Goal: Task Accomplishment & Management: Use online tool/utility

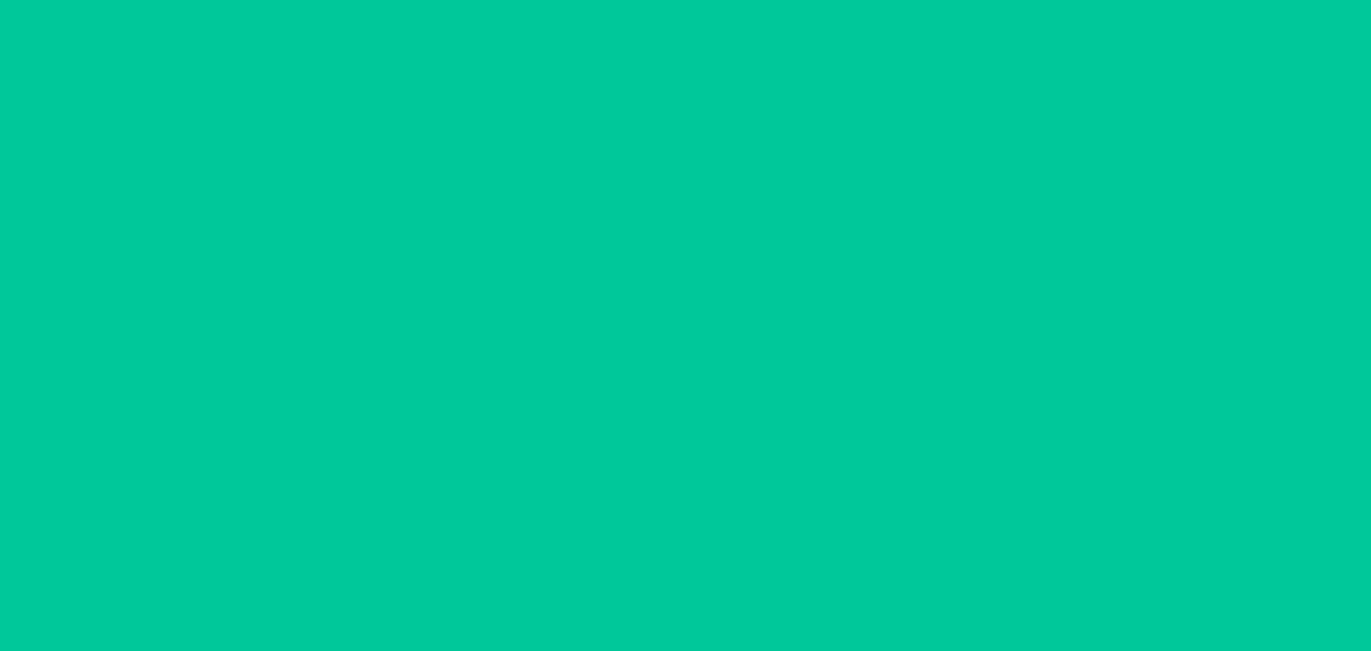
type input "[DATE]"
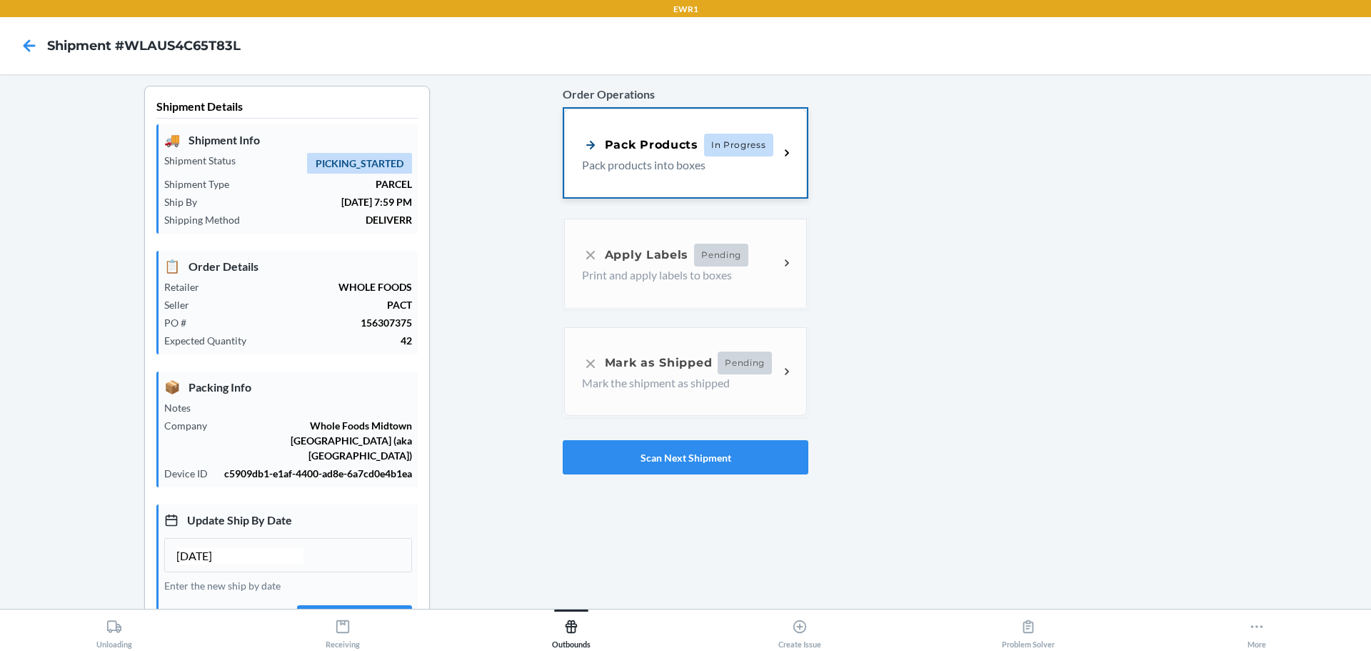
click at [726, 180] on div "Pack Products In Progress Pack products into boxes" at bounding box center [685, 153] width 243 height 89
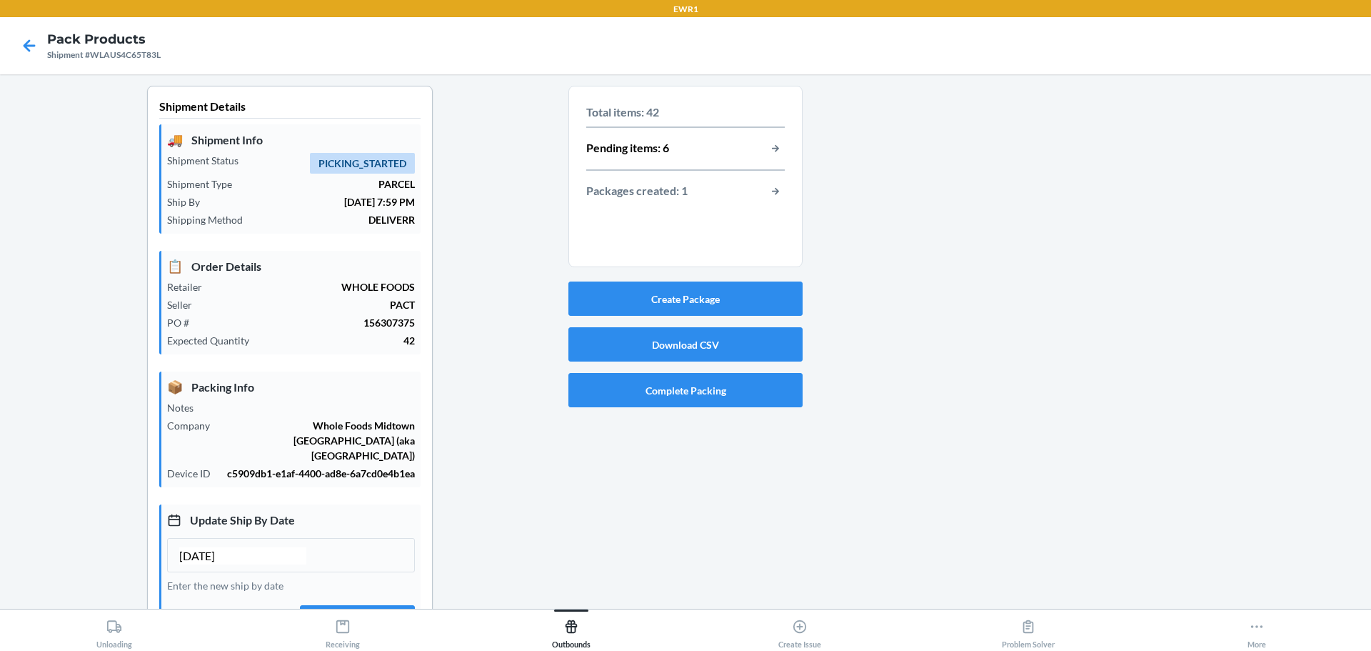
click at [782, 146] on section "Total items: 42 Pending items: 6 Packages created: 1" at bounding box center [686, 176] width 234 height 181
click at [776, 148] on button "button-view-pending-items" at bounding box center [775, 148] width 19 height 19
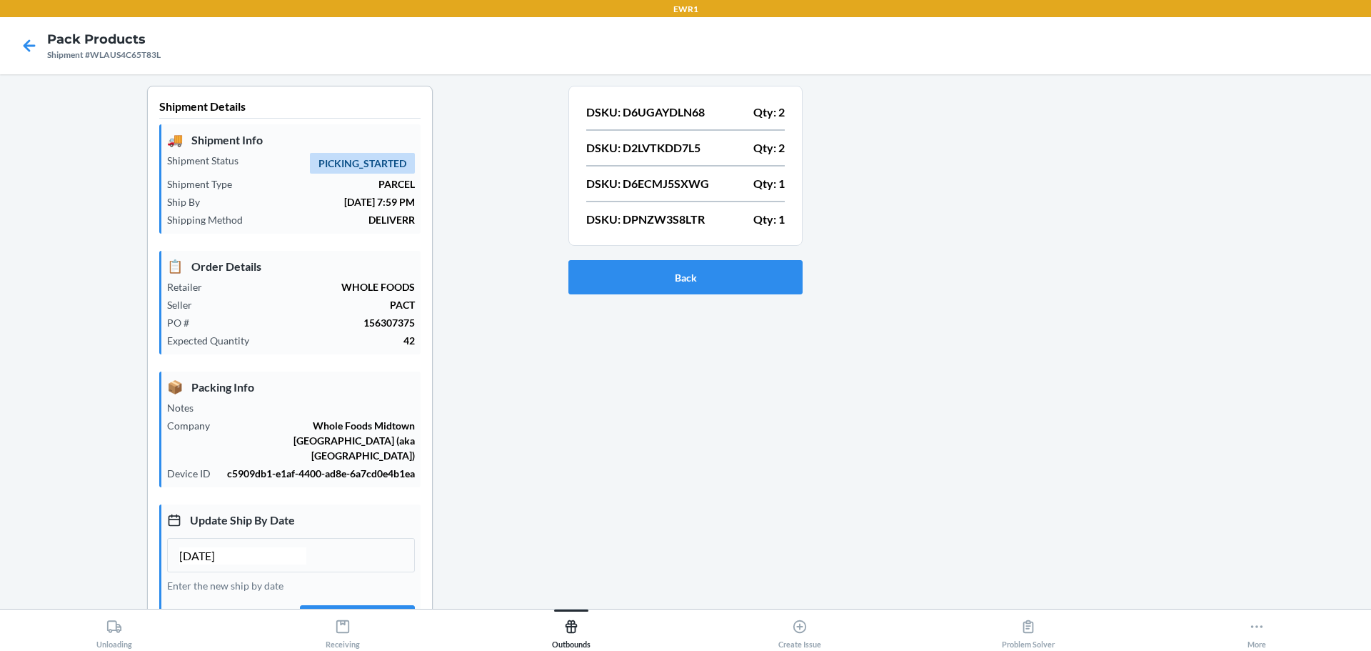
click at [689, 124] on div "DSKU: D6UGAYDLN68 Qty: 2 DSKU: D2LVTKDD7L5 Qty: 2 DSKU: D6ECMJ5SXWG Qty: 1 DSKU…" at bounding box center [685, 165] width 199 height 133
click at [684, 111] on p "DSKU: D6UGAYDLN68" at bounding box center [645, 112] width 119 height 17
copy p "D6UGAYDLN68"
click at [711, 274] on button "Back" at bounding box center [686, 277] width 234 height 34
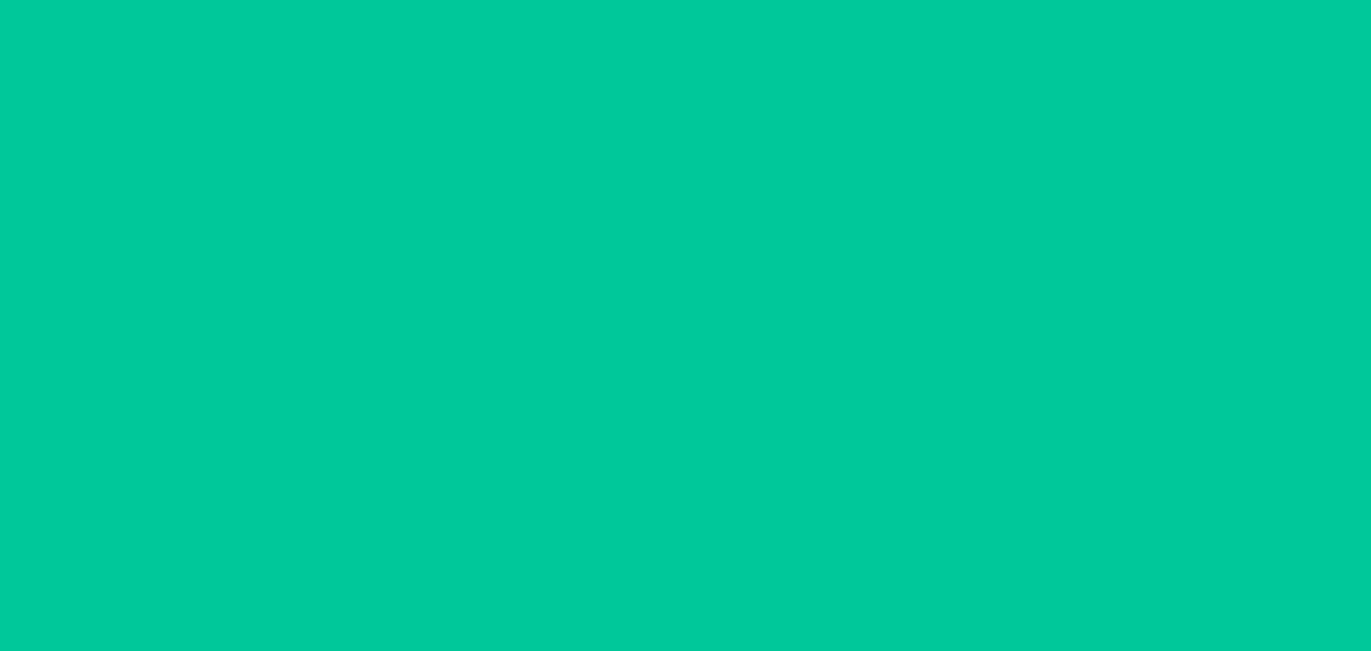
type input "[DATE]"
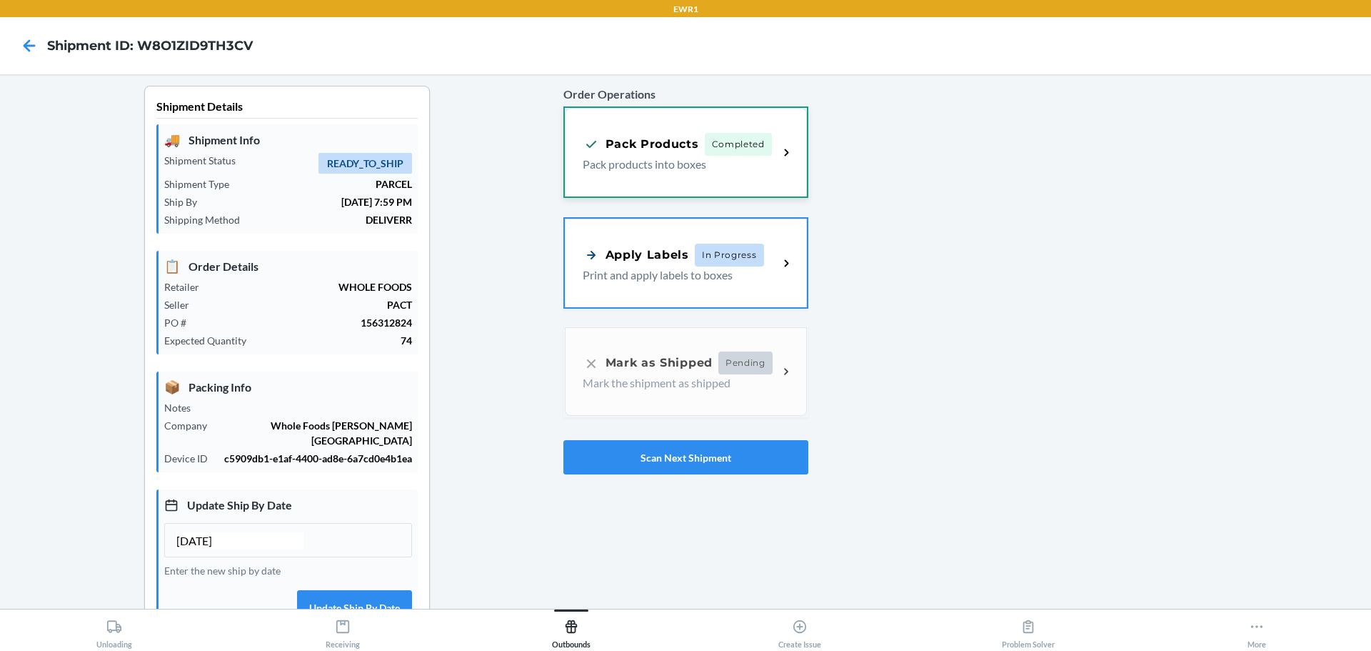
click at [720, 126] on div "Pack Products Completed Pack products into boxes" at bounding box center [686, 152] width 242 height 89
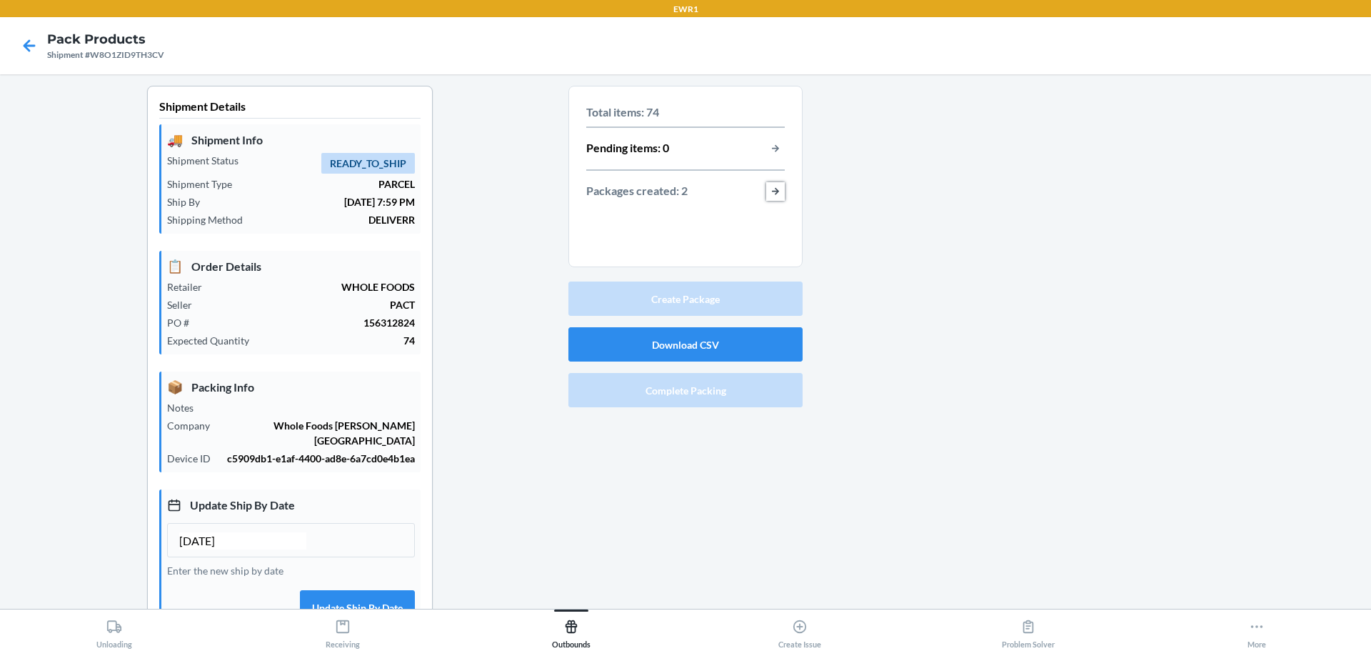
click at [769, 196] on button "button-view-packages-created" at bounding box center [775, 191] width 19 height 19
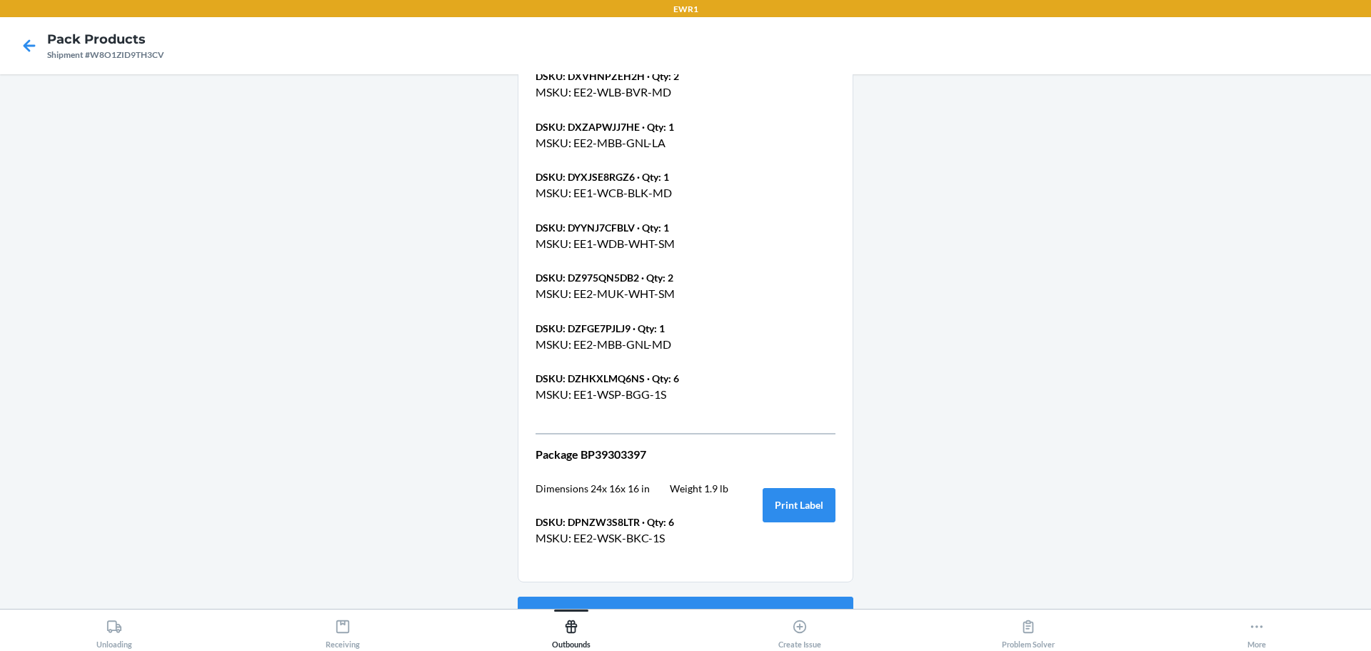
scroll to position [1138, 0]
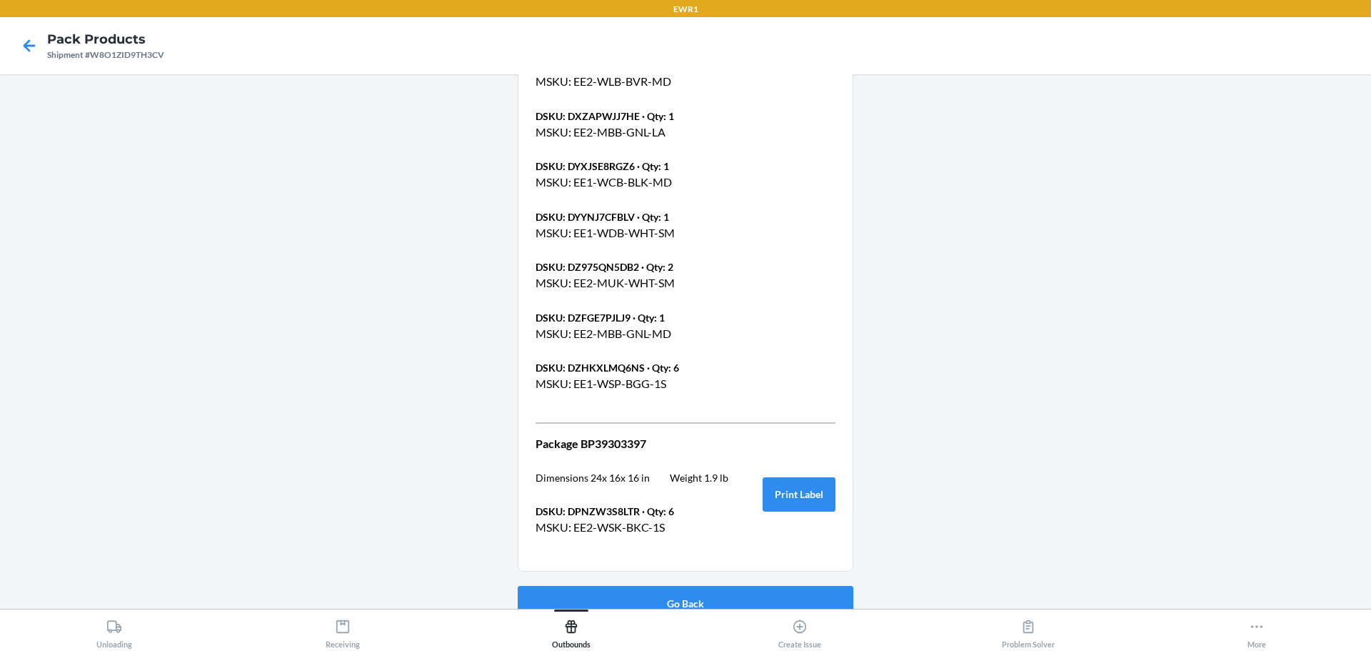
click at [597, 504] on p "DSKU: DPNZW3S8LTR · Qty: 6" at bounding box center [632, 511] width 193 height 15
click at [598, 504] on p "DSKU: DPNZW3S8LTR · Qty: 6" at bounding box center [632, 511] width 193 height 15
copy p "DPNZW3S8LTR"
drag, startPoint x: 931, startPoint y: 190, endPoint x: 595, endPoint y: 489, distance: 449.8
click at [595, 504] on p "DSKU: DPNZW3S8LTR · Qty: 6" at bounding box center [632, 511] width 193 height 15
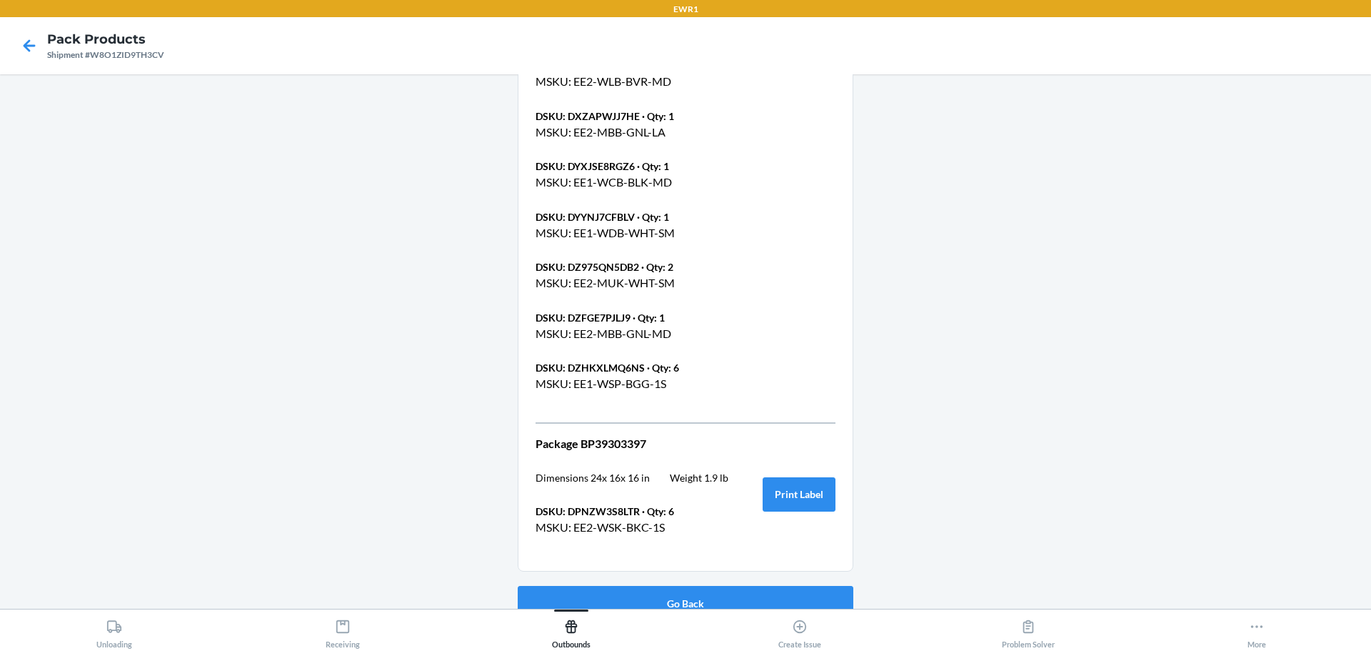
click at [598, 504] on p "DSKU: DPNZW3S8LTR · Qty: 6" at bounding box center [632, 511] width 193 height 15
click at [606, 504] on p "DSKU: DPNZW3S8LTR · Qty: 6" at bounding box center [632, 511] width 193 height 15
copy p "DPNZW3S8LTR"
drag, startPoint x: 604, startPoint y: 491, endPoint x: 590, endPoint y: 491, distance: 13.6
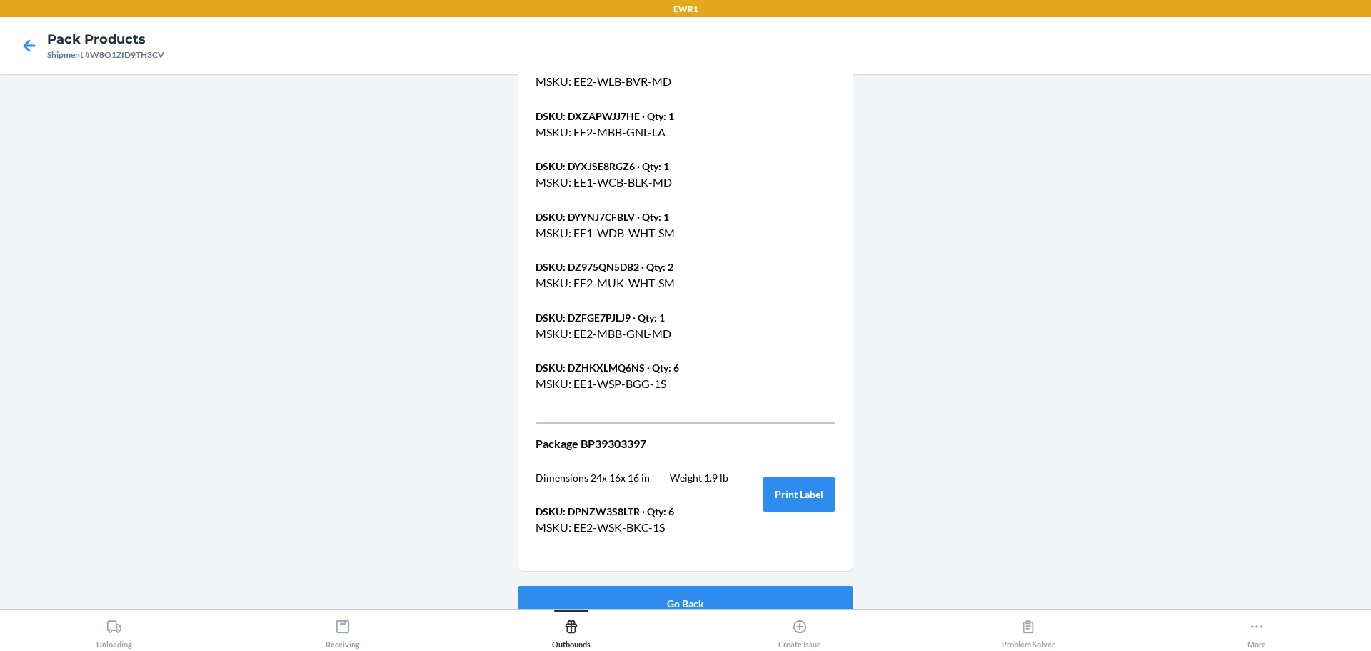
drag, startPoint x: 590, startPoint y: 491, endPoint x: 1350, endPoint y: 384, distance: 767.4
click at [753, 586] on button "Go Back" at bounding box center [686, 603] width 336 height 34
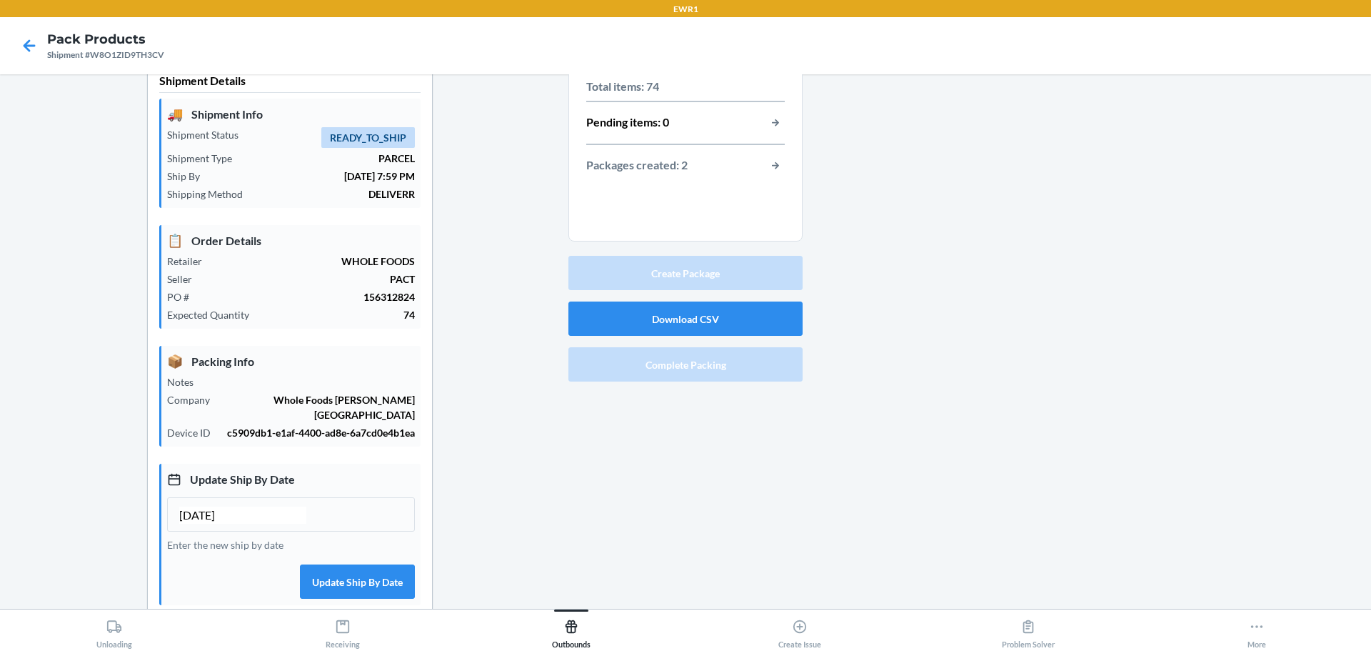
scroll to position [0, 0]
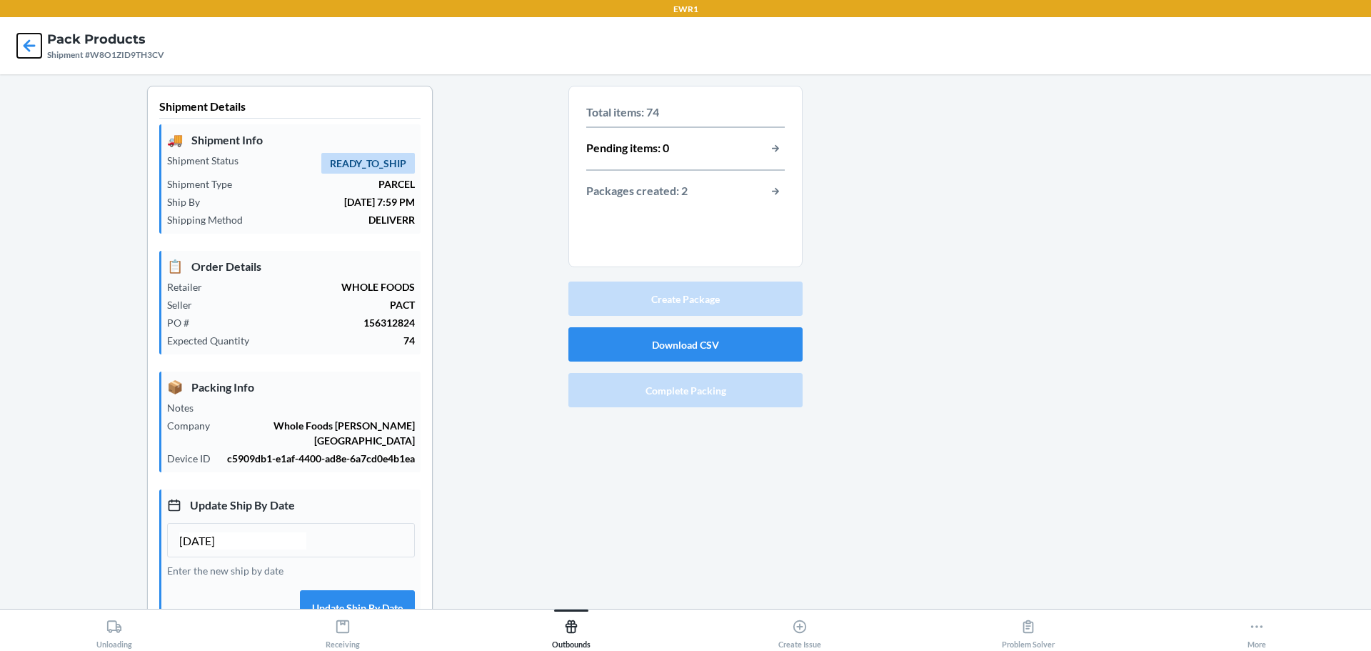
click at [31, 44] on icon at bounding box center [29, 46] width 24 height 24
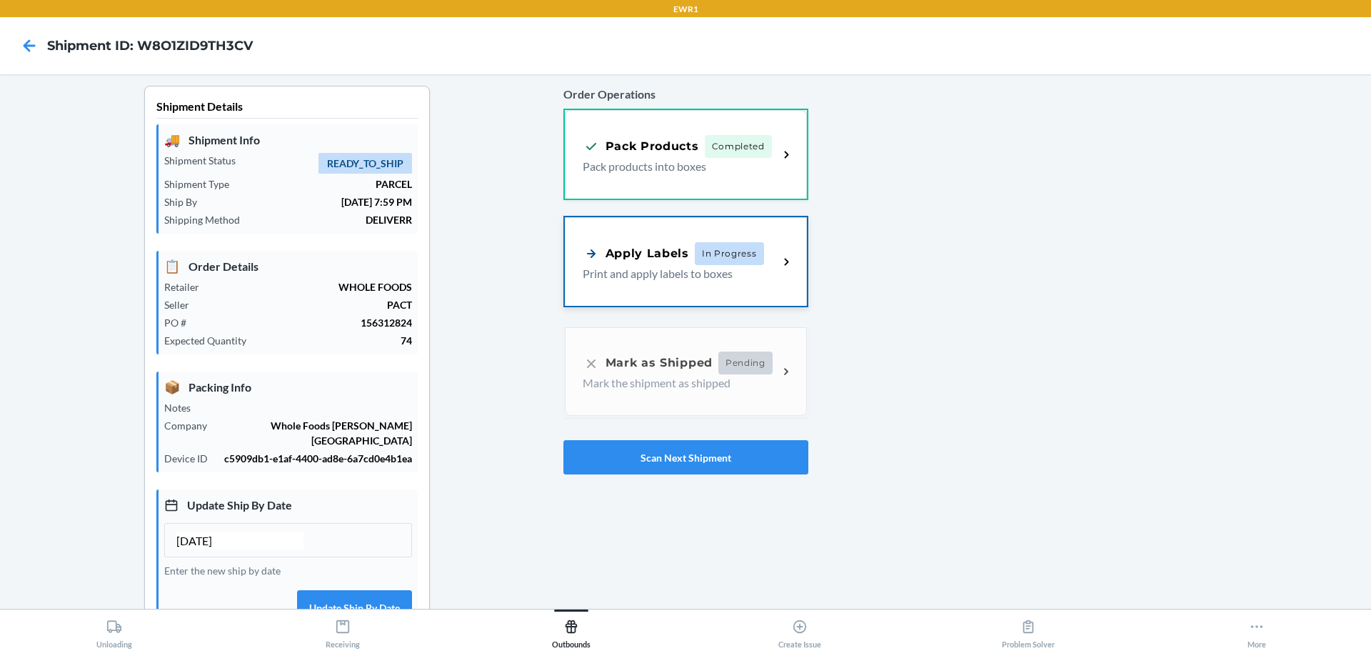
click at [710, 294] on div "Apply Labels In Progress Print and apply labels to boxes" at bounding box center [686, 261] width 242 height 89
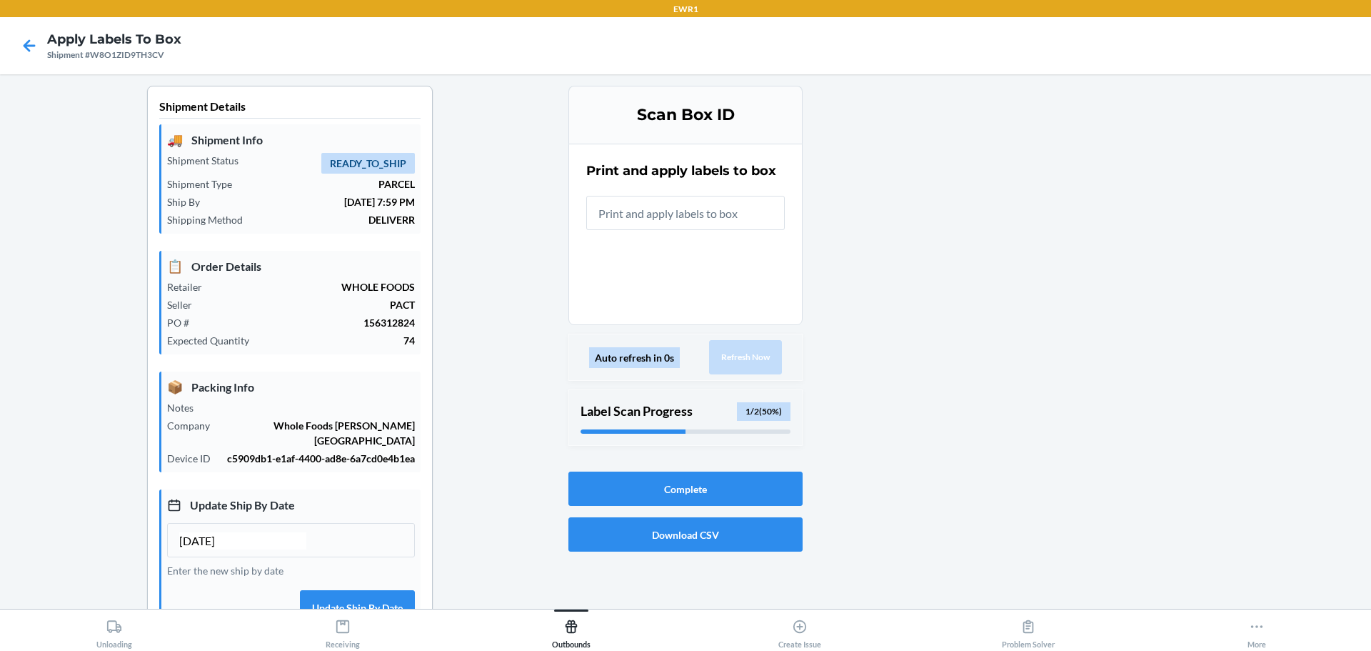
click at [11, 57] on div at bounding box center [29, 46] width 36 height 36
click at [26, 51] on icon at bounding box center [29, 46] width 24 height 24
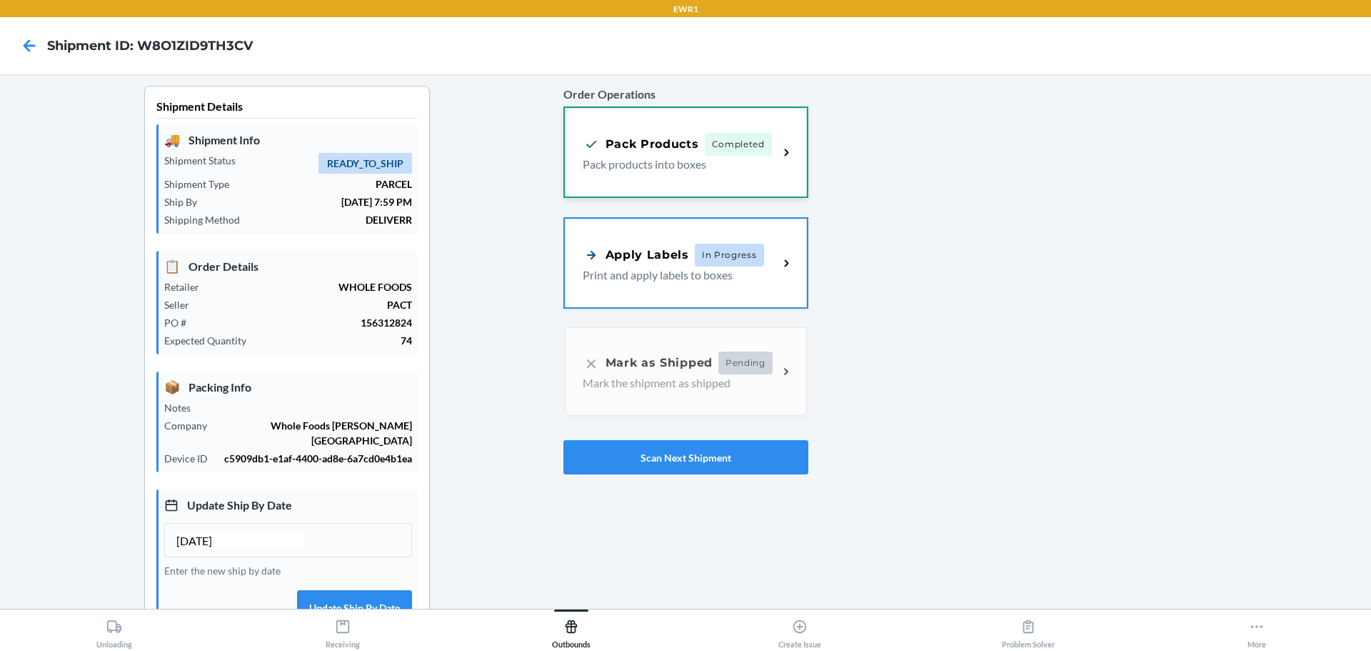
click at [756, 160] on p "Pack products into boxes" at bounding box center [675, 164] width 185 height 17
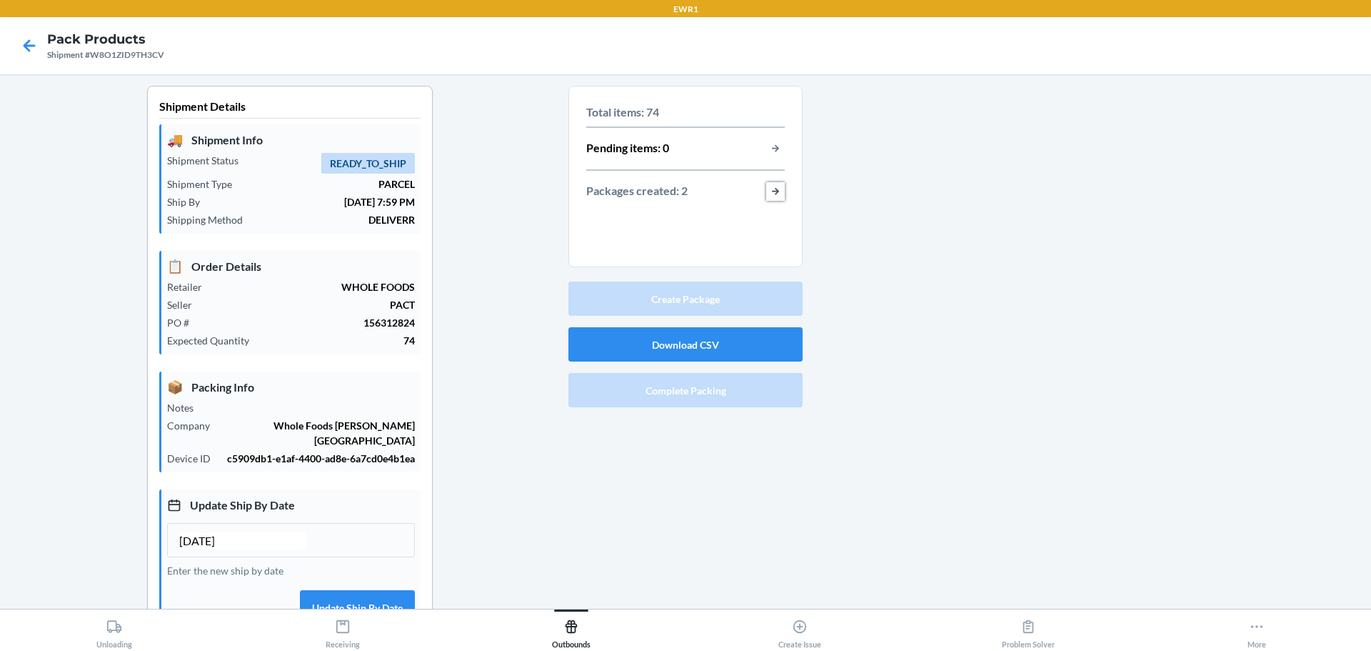
click at [773, 196] on button "button-view-packages-created" at bounding box center [775, 191] width 19 height 19
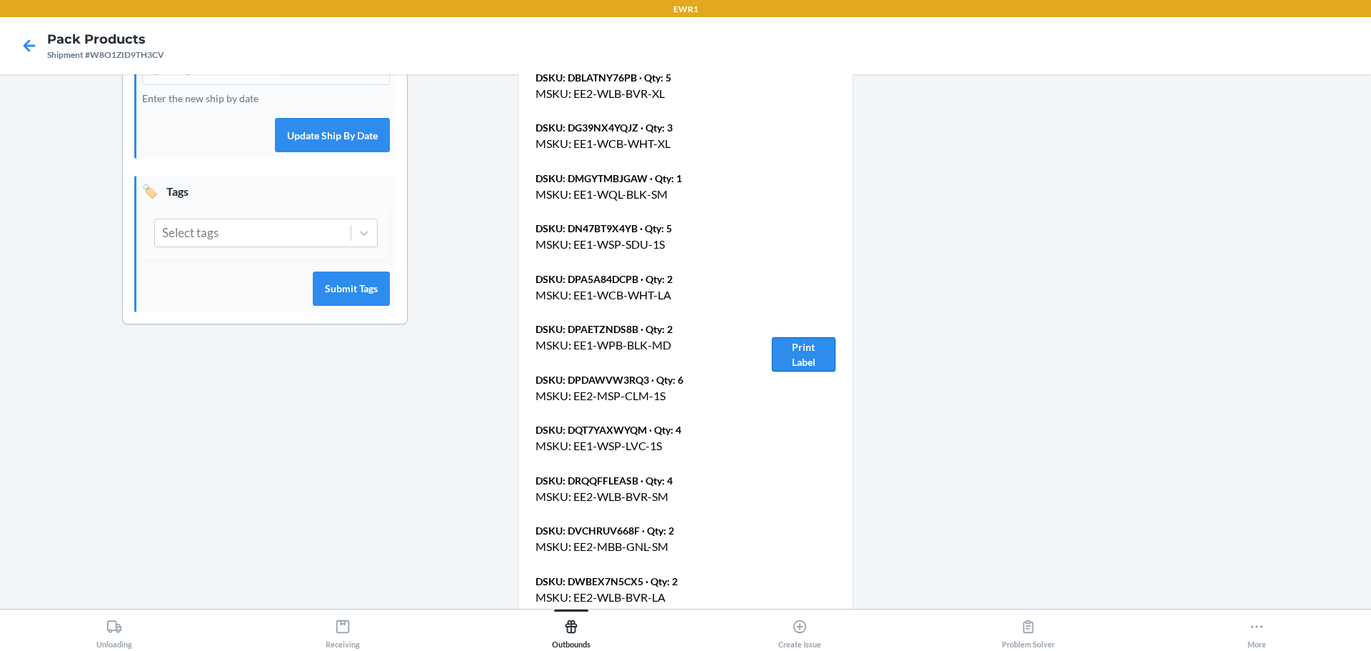
click at [782, 345] on button "Print Label" at bounding box center [804, 354] width 64 height 34
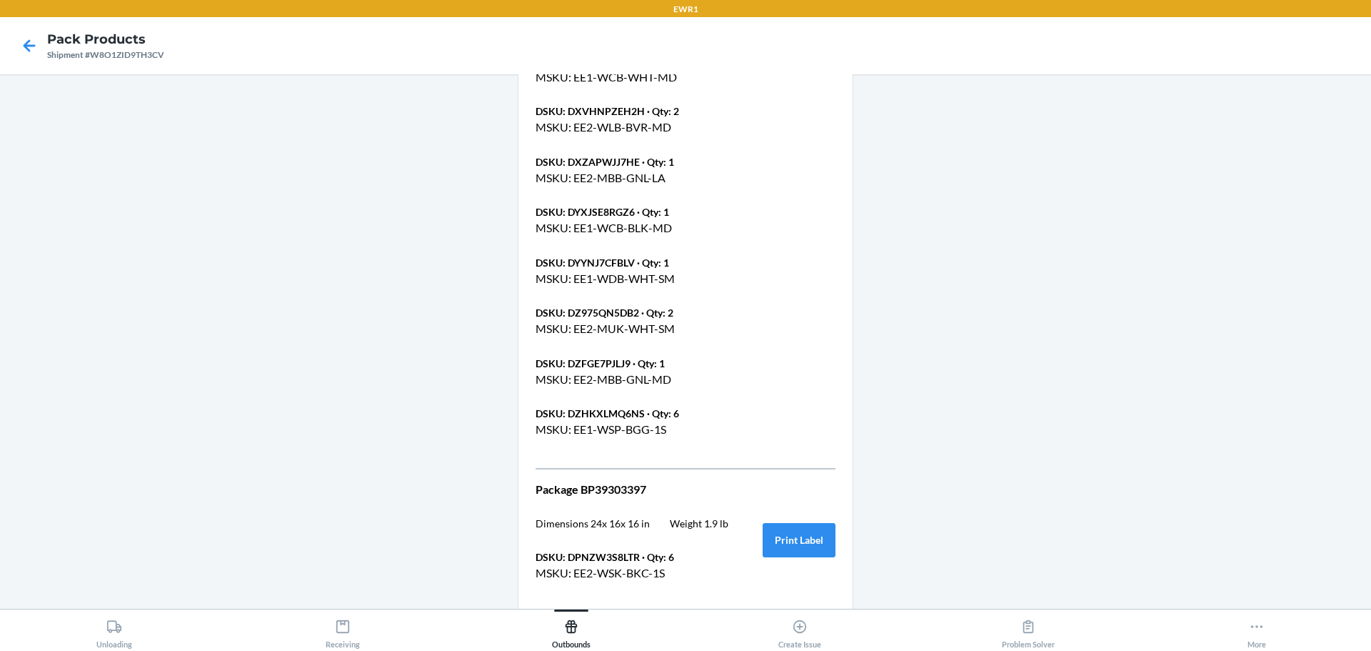
scroll to position [1138, 0]
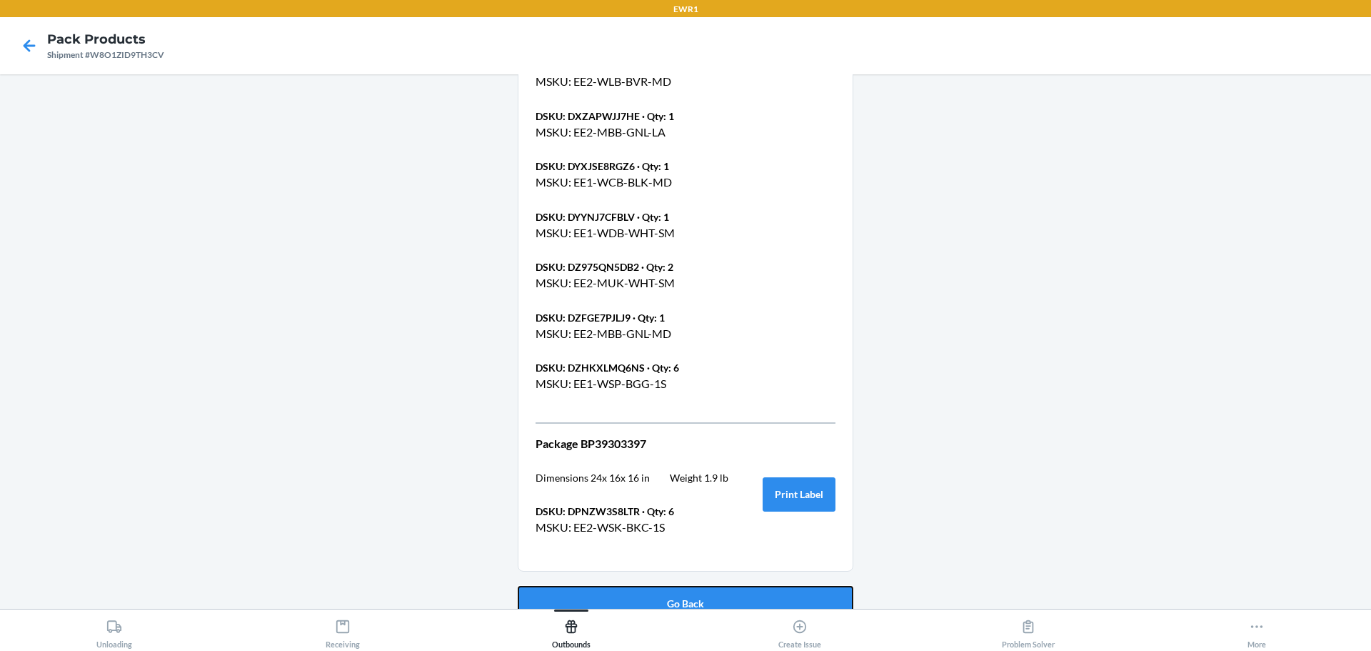
drag, startPoint x: 702, startPoint y: 589, endPoint x: 800, endPoint y: 373, distance: 236.9
click at [794, 479] on button "Print Label" at bounding box center [799, 494] width 73 height 34
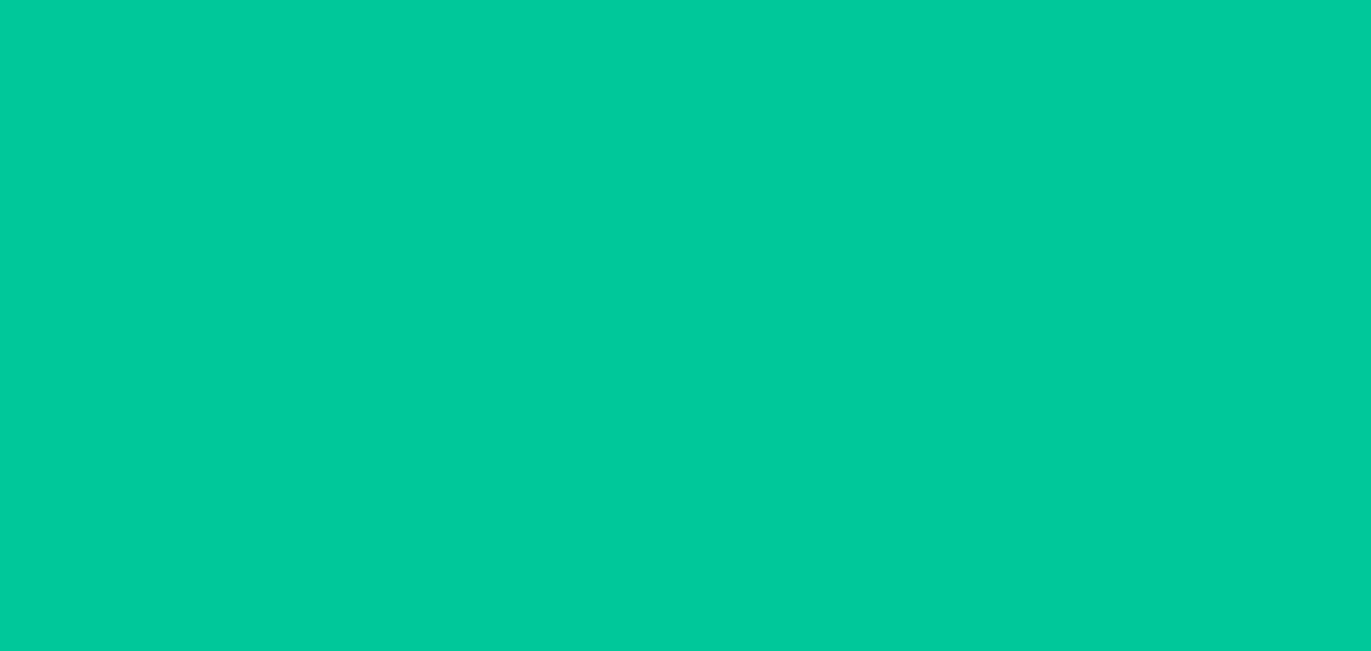
type input "[DATE]"
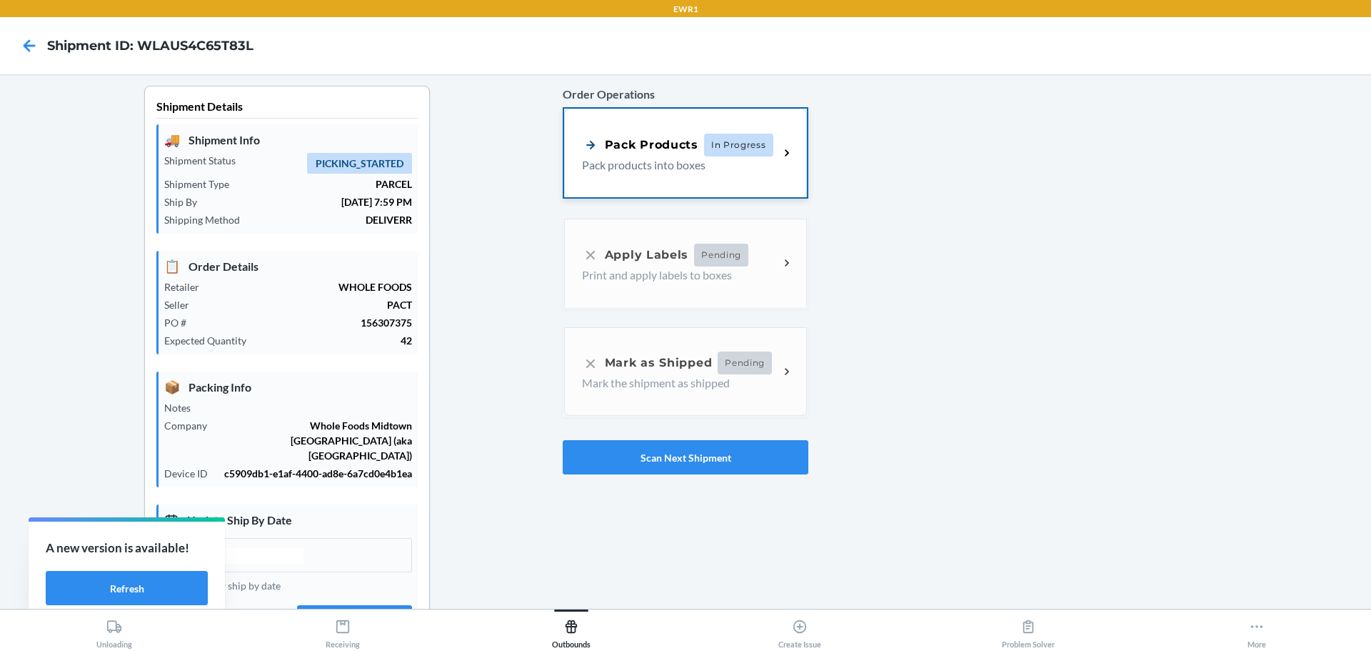
click at [739, 172] on p "Pack products into boxes" at bounding box center [675, 164] width 186 height 17
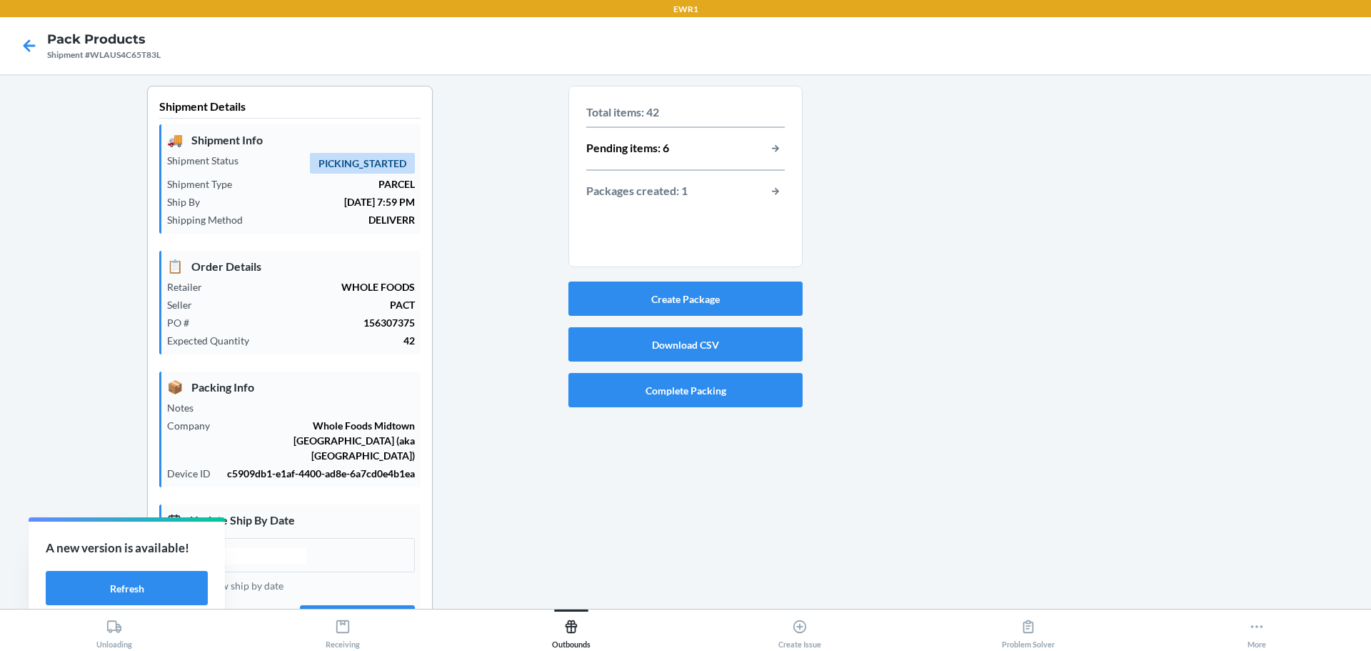
click at [781, 191] on section "Total items: 42 Pending items: 6 Packages created: 1" at bounding box center [686, 176] width 234 height 181
click at [781, 193] on section "Total items: 42 Pending items: 6 Packages created: 1" at bounding box center [686, 176] width 234 height 181
click at [766, 191] on button "button-view-packages-created" at bounding box center [775, 191] width 19 height 19
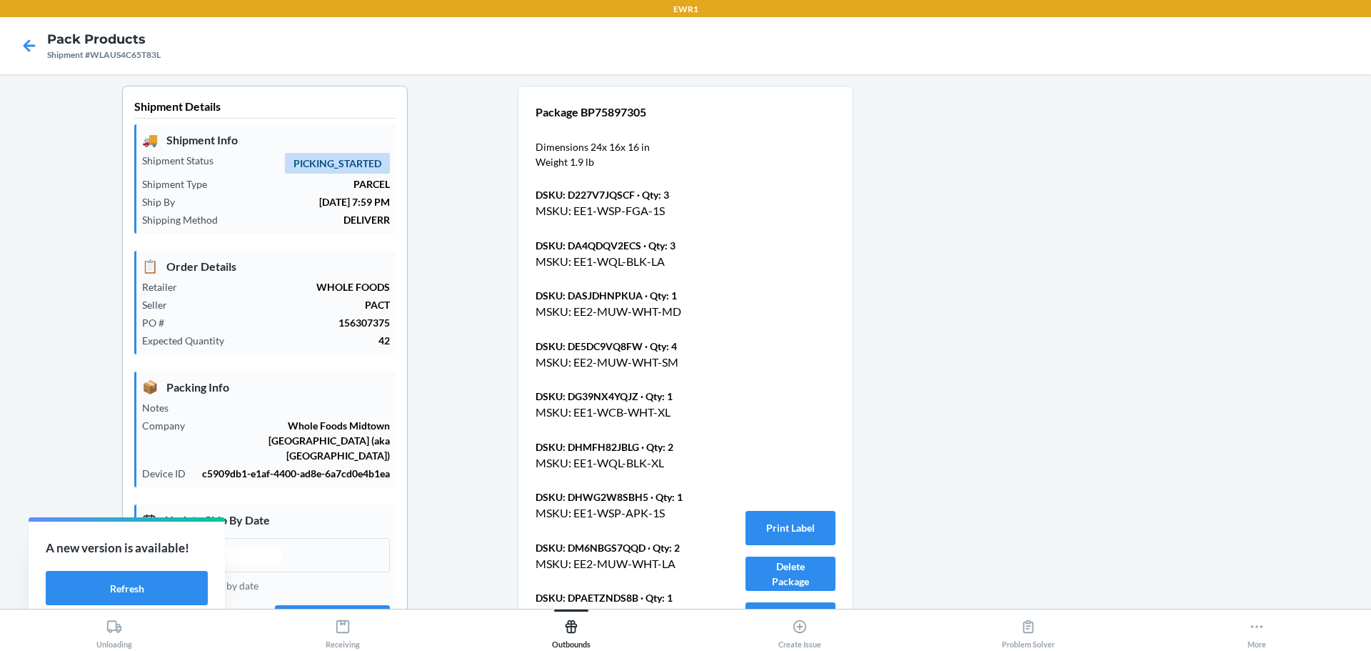
scroll to position [507, 0]
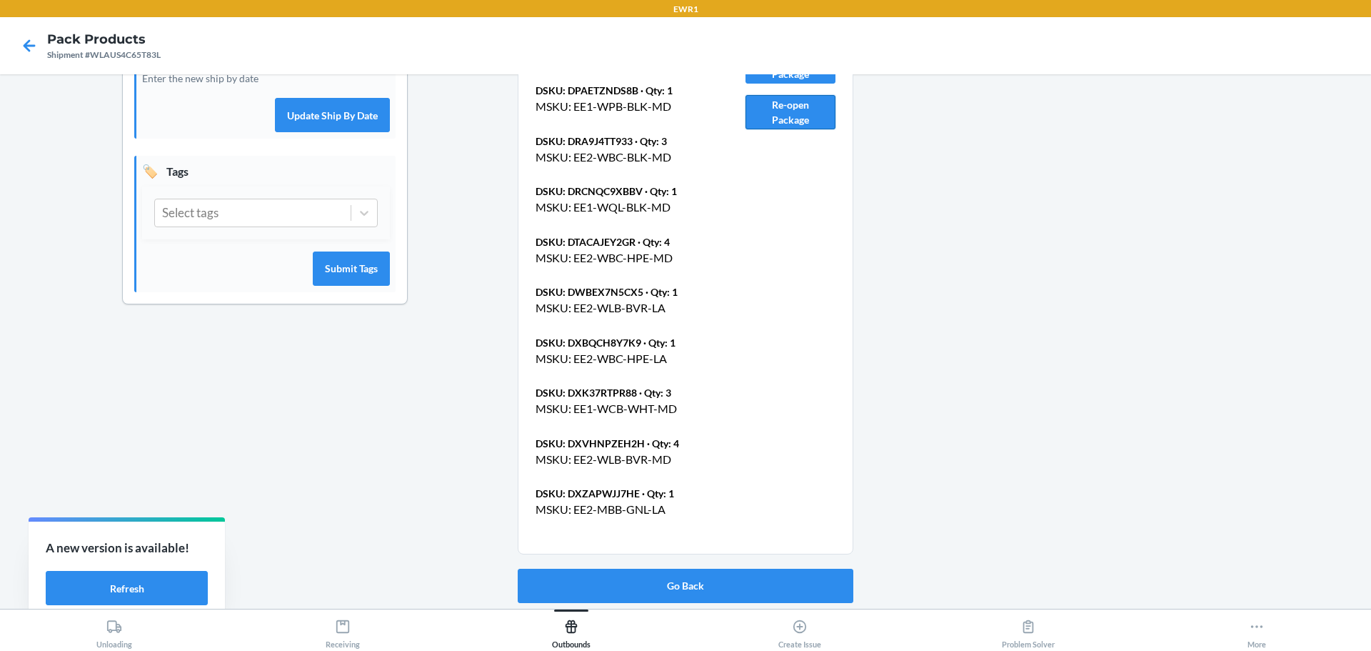
click at [796, 123] on button "Re-open Package" at bounding box center [791, 112] width 90 height 34
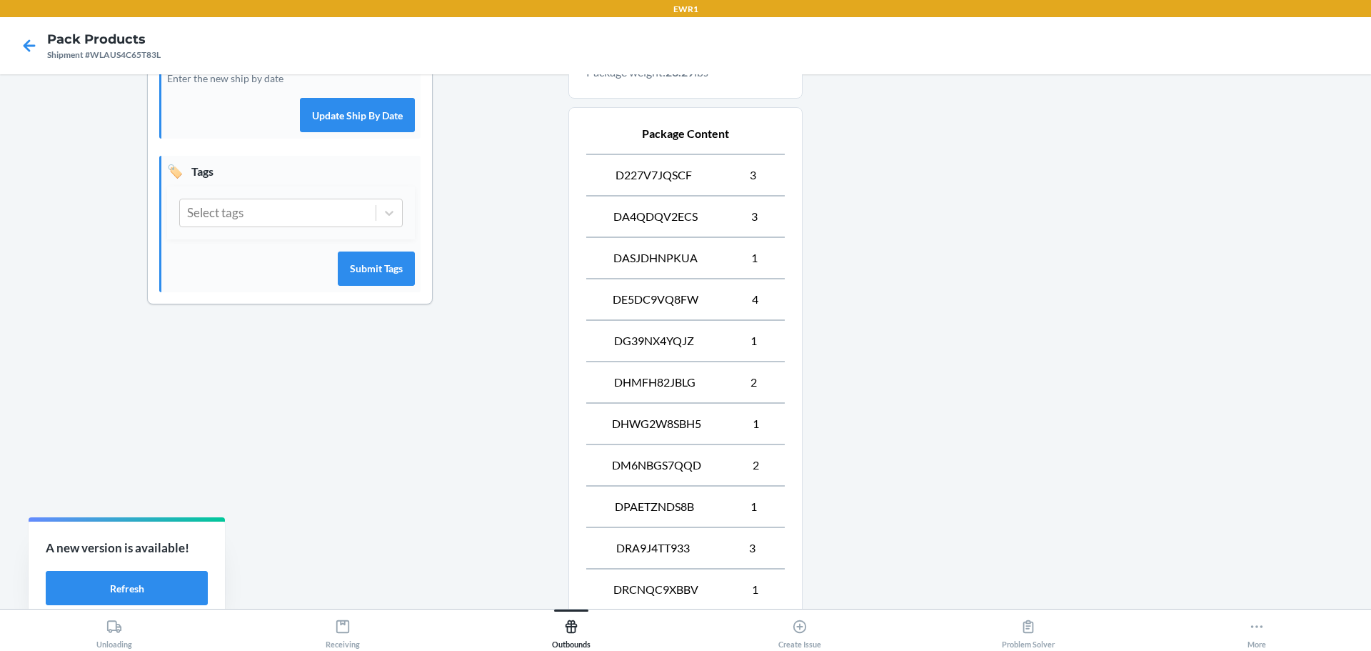
scroll to position [196, 0]
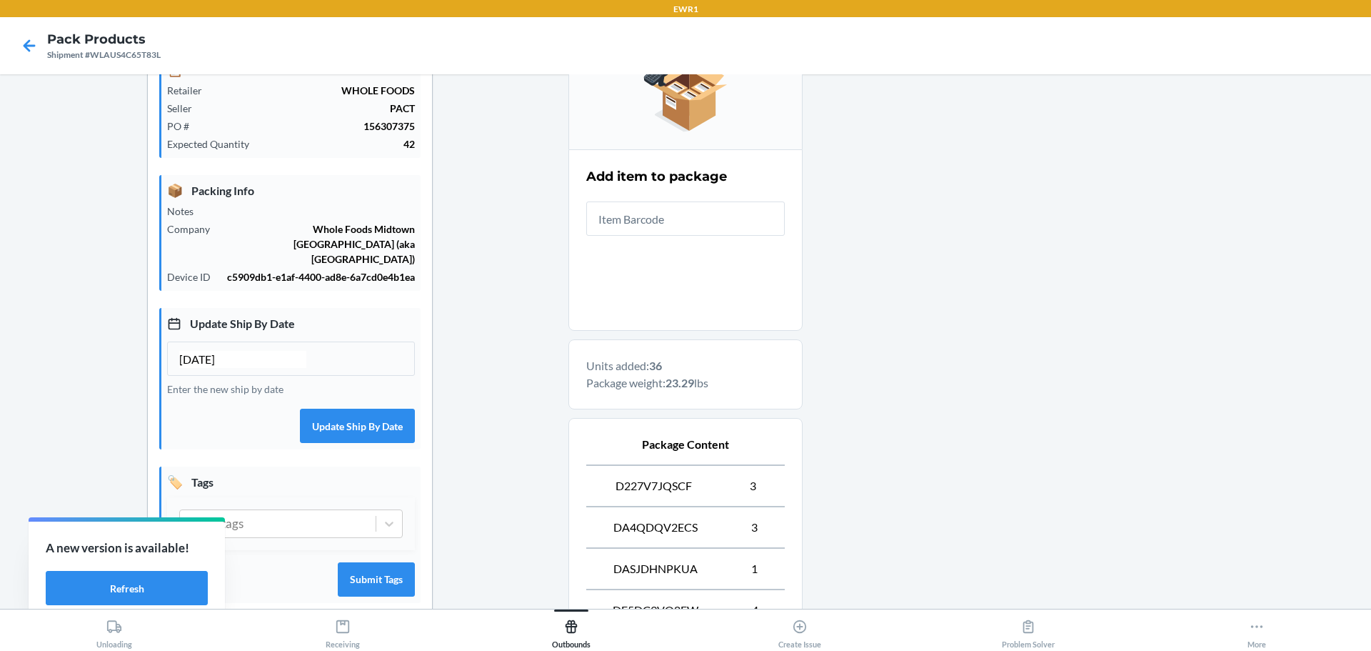
drag, startPoint x: 684, startPoint y: 241, endPoint x: 711, endPoint y: 226, distance: 30.7
click at [685, 240] on section "Add item to package" at bounding box center [686, 239] width 234 height 181
click at [711, 226] on input "text" at bounding box center [685, 218] width 199 height 34
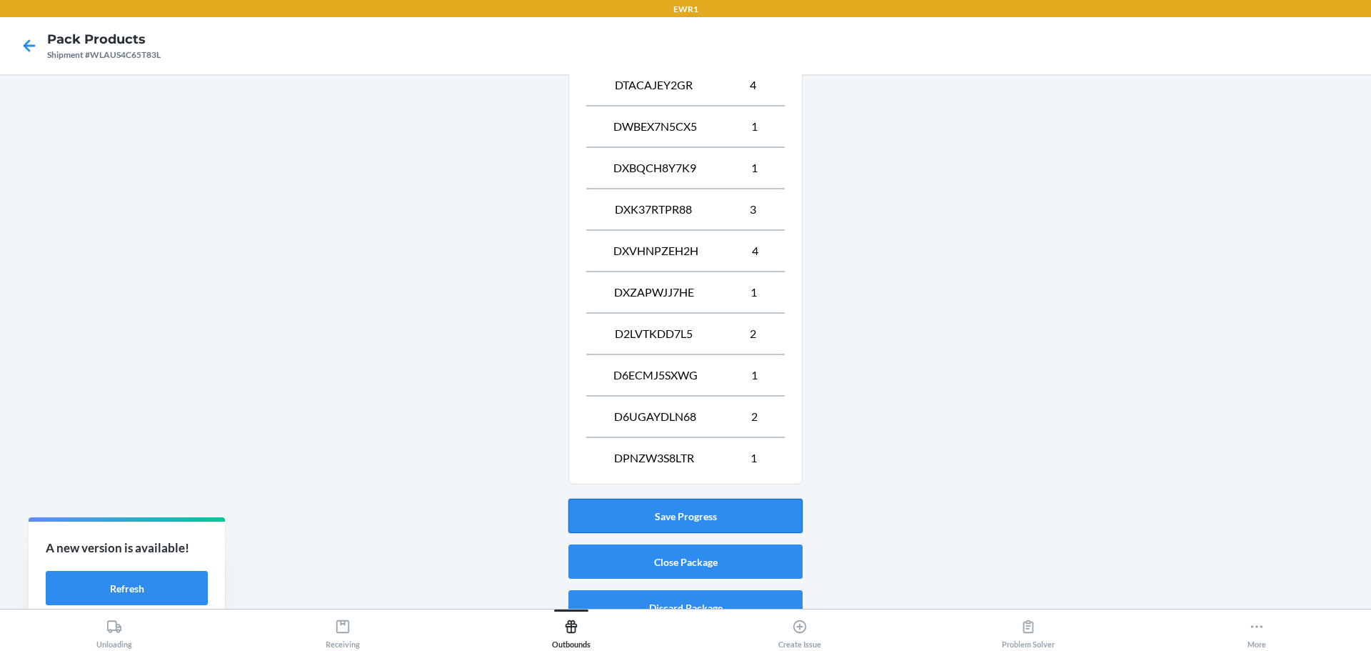
scroll to position [1074, 0]
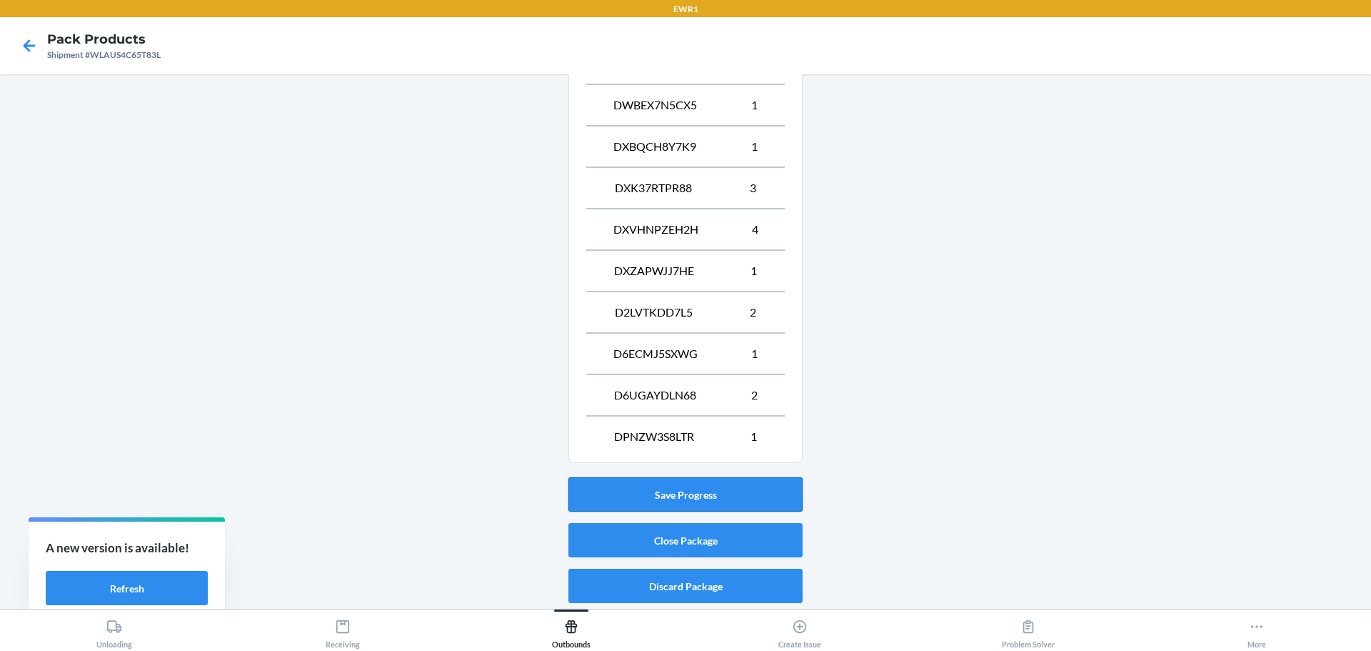
click at [740, 494] on button "Save Progress" at bounding box center [686, 494] width 234 height 34
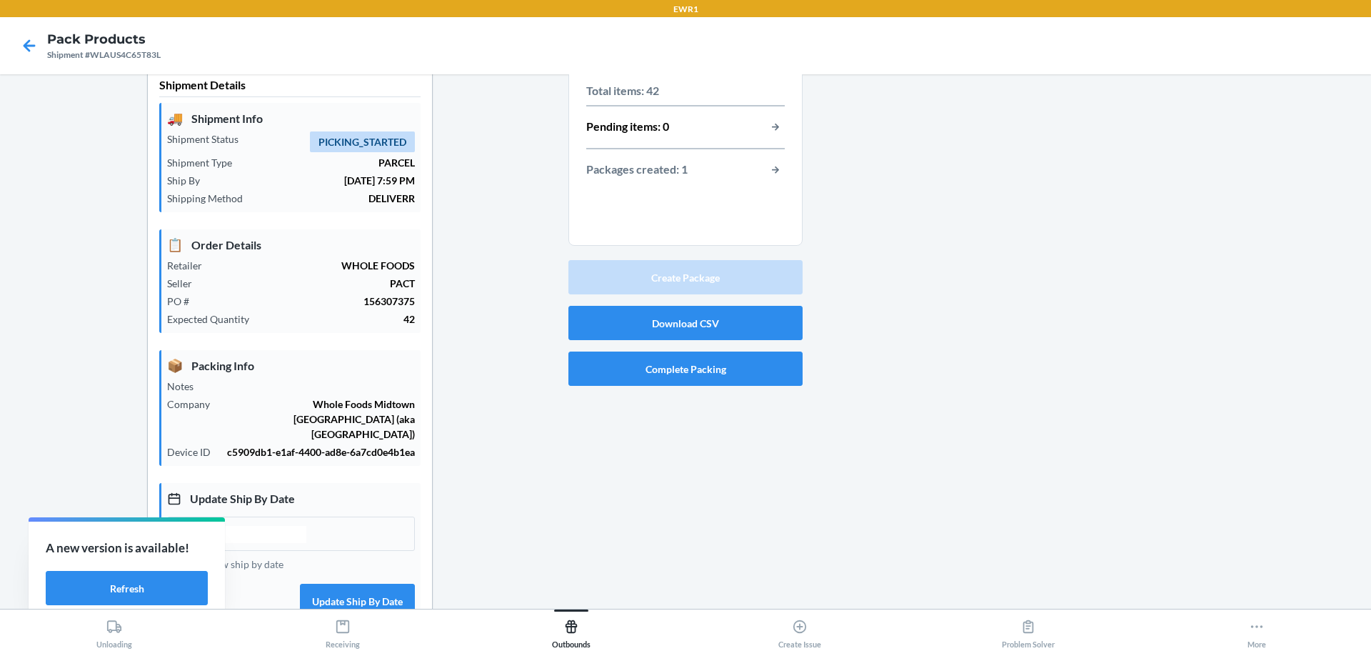
scroll to position [0, 0]
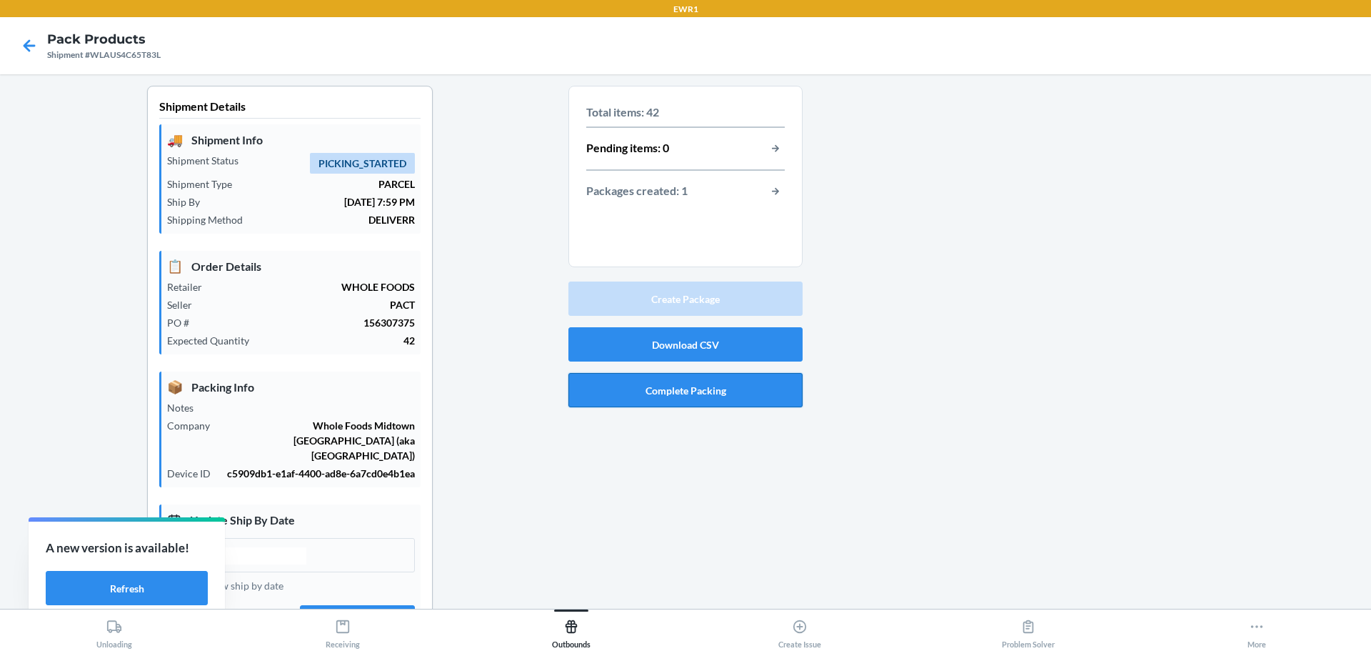
click at [733, 391] on button "Complete Packing" at bounding box center [686, 390] width 234 height 34
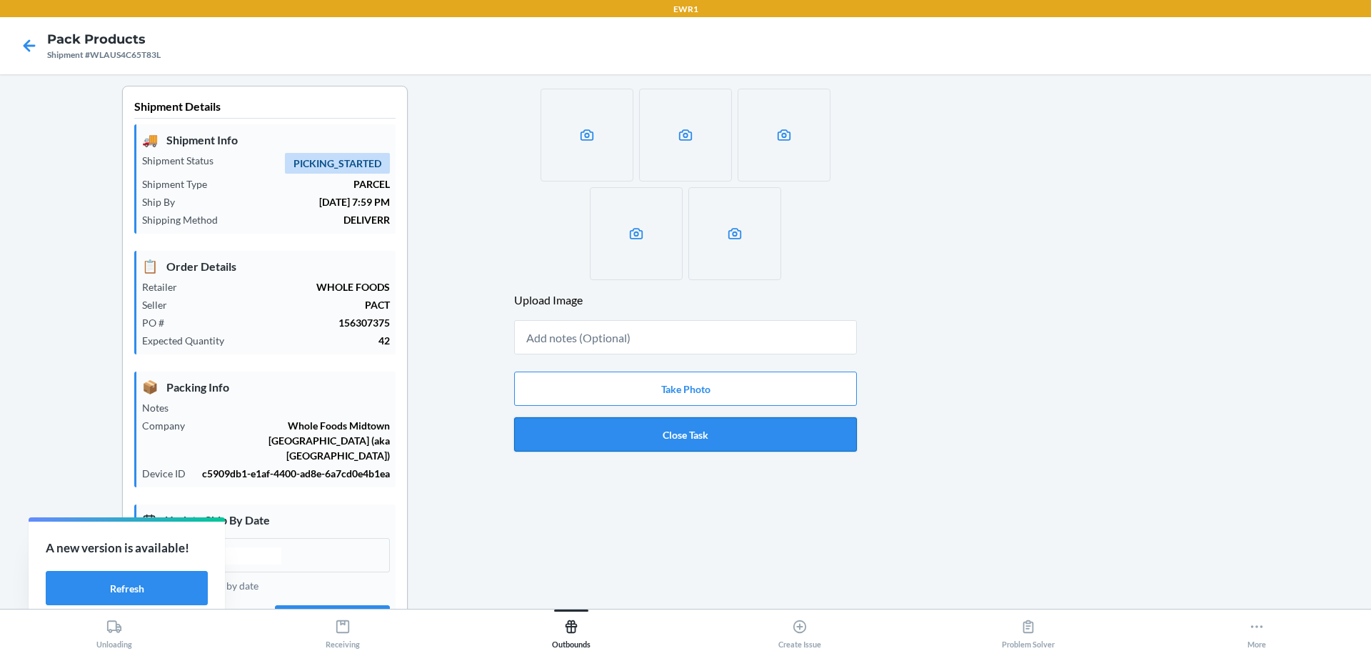
click at [706, 436] on button "Close Task" at bounding box center [685, 434] width 343 height 34
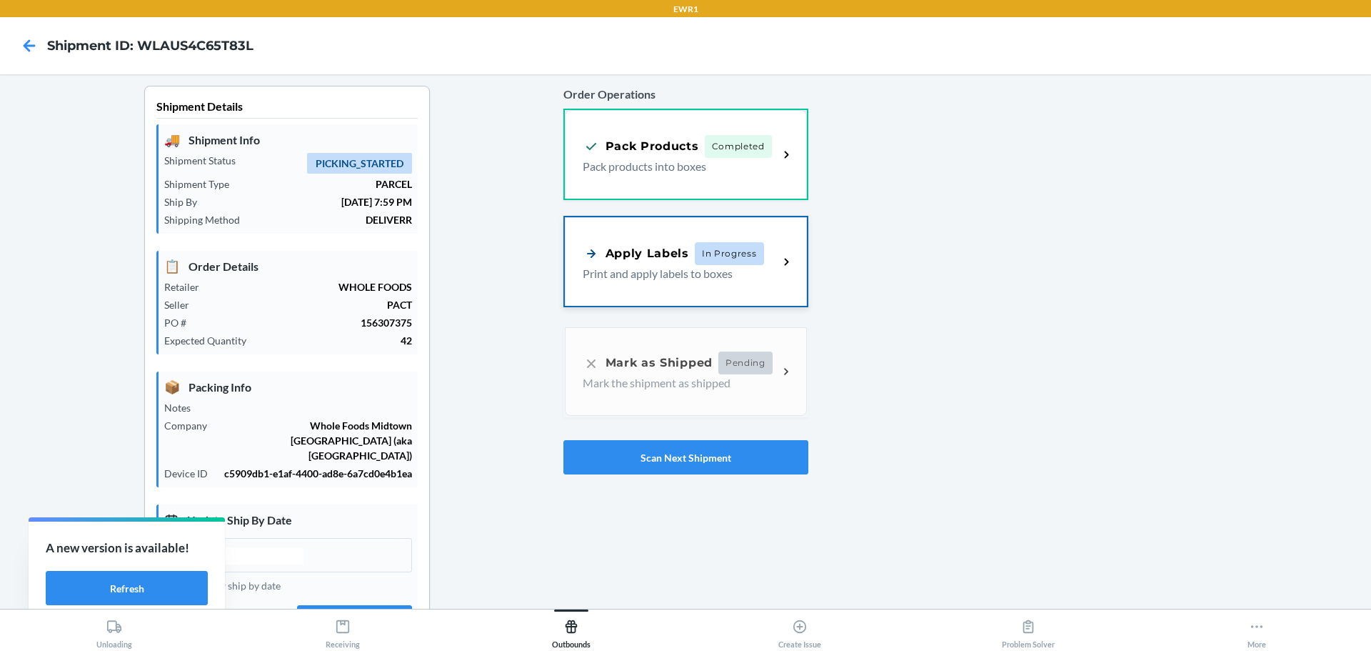
click at [754, 283] on div "Apply Labels In Progress Print and apply labels to boxes" at bounding box center [686, 261] width 242 height 89
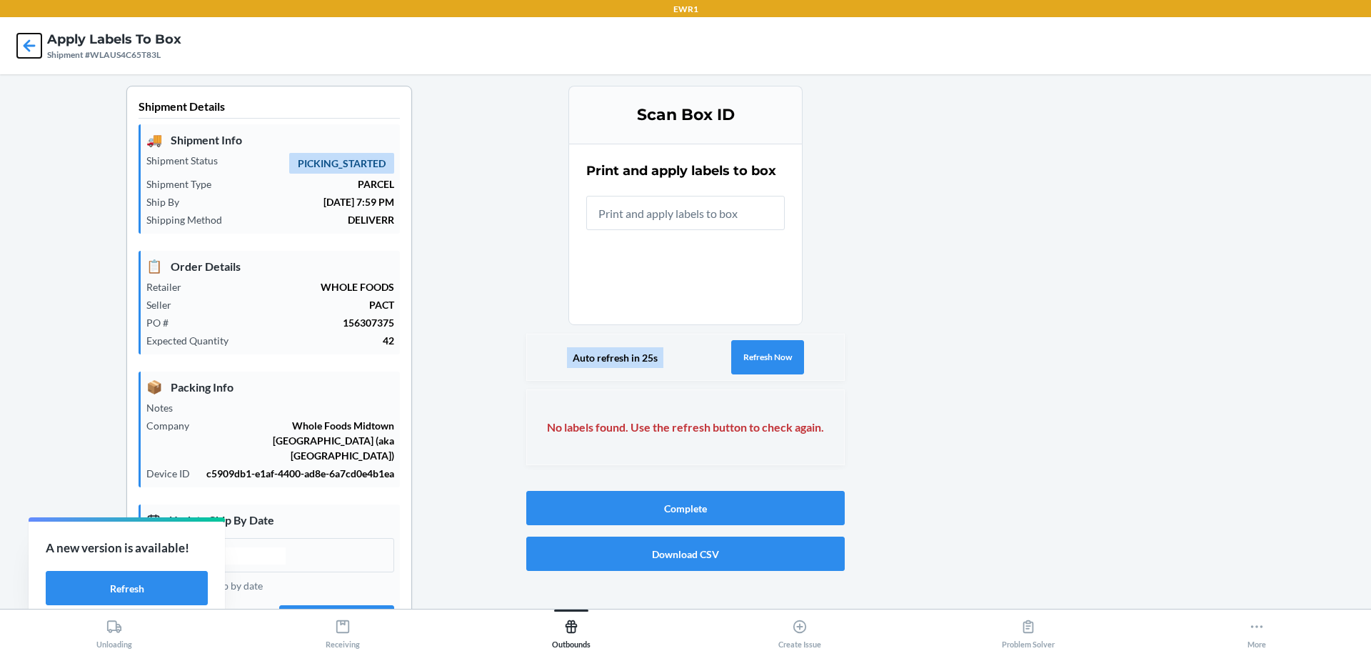
click at [33, 44] on icon at bounding box center [29, 46] width 24 height 24
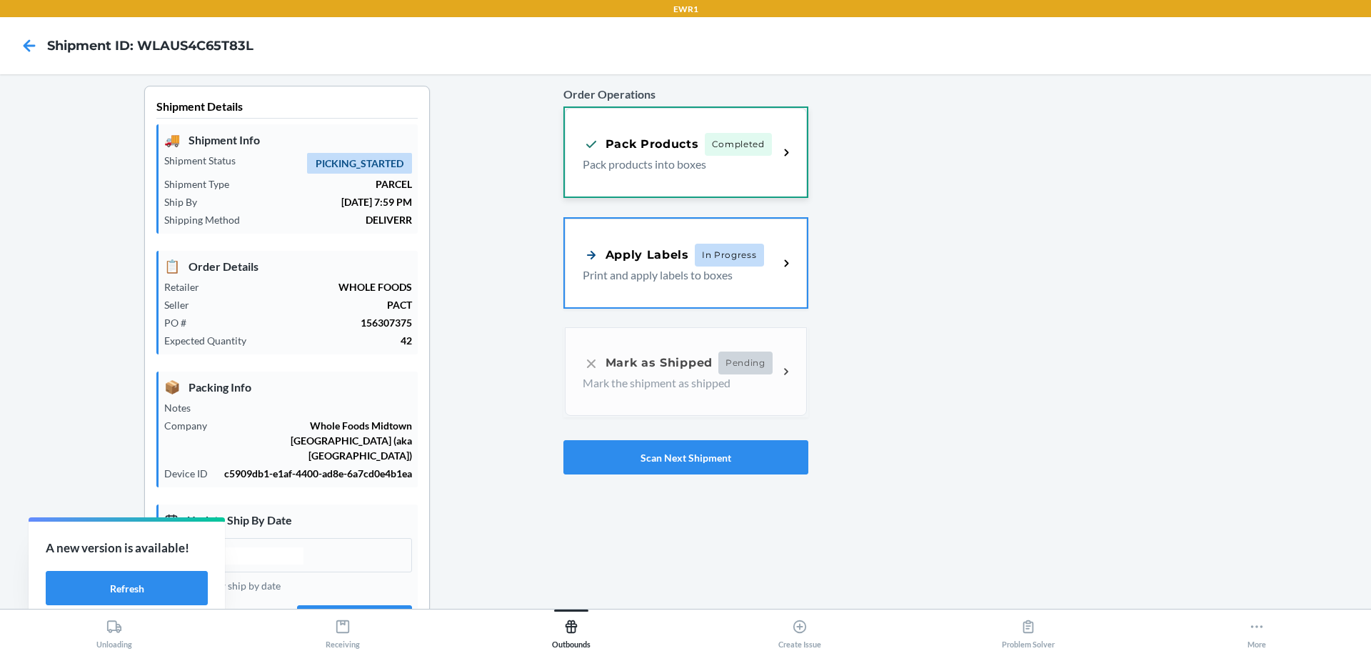
click at [737, 177] on div "Pack Products Completed Pack products into boxes" at bounding box center [686, 152] width 242 height 89
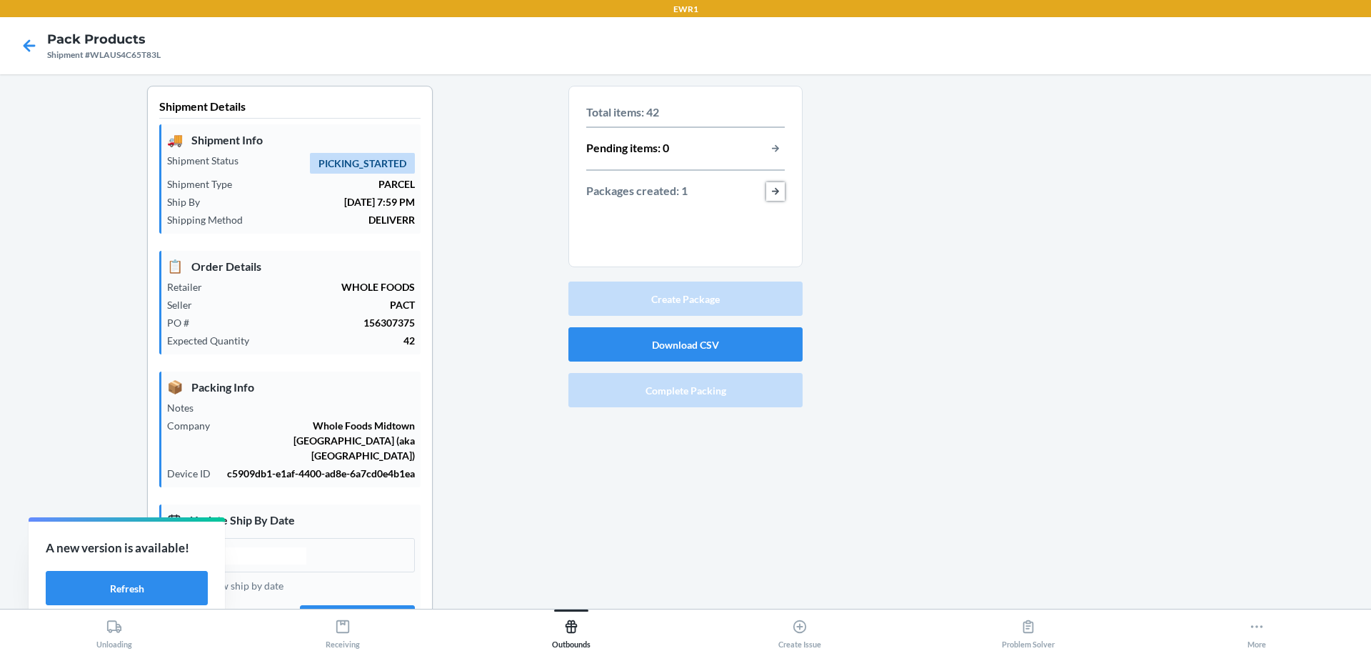
click at [769, 196] on button "button-view-packages-created" at bounding box center [775, 191] width 19 height 19
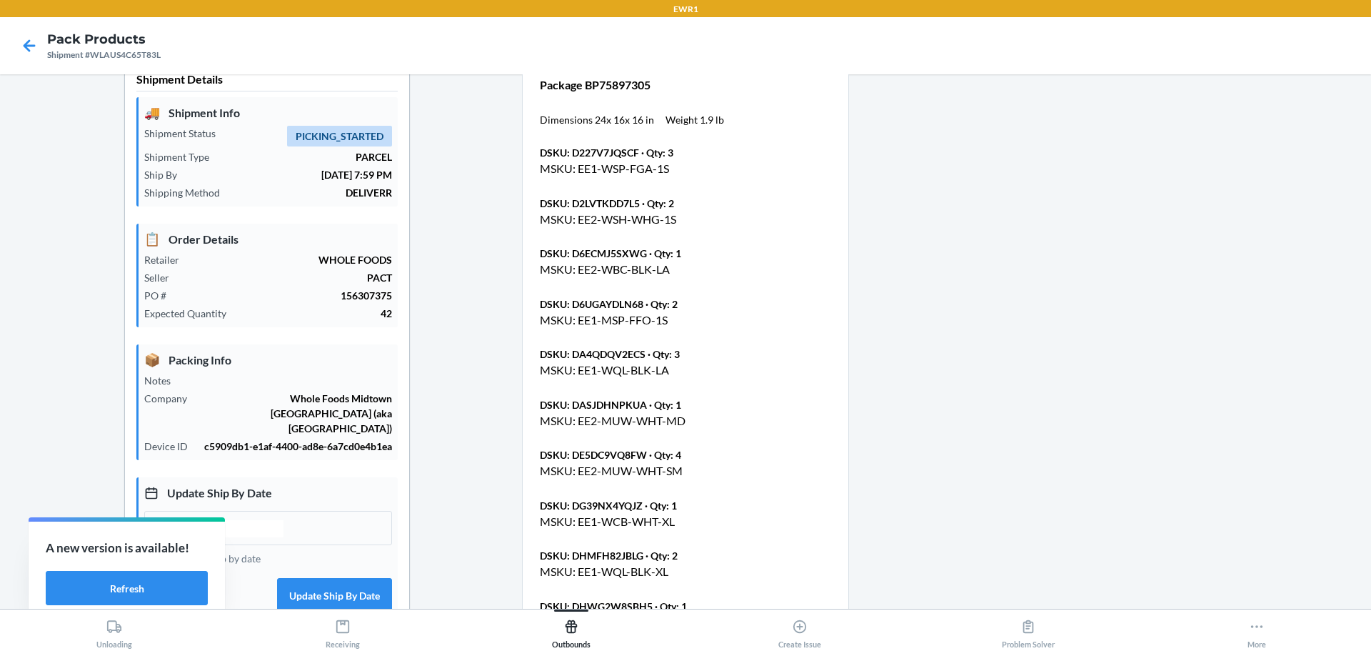
scroll to position [694, 0]
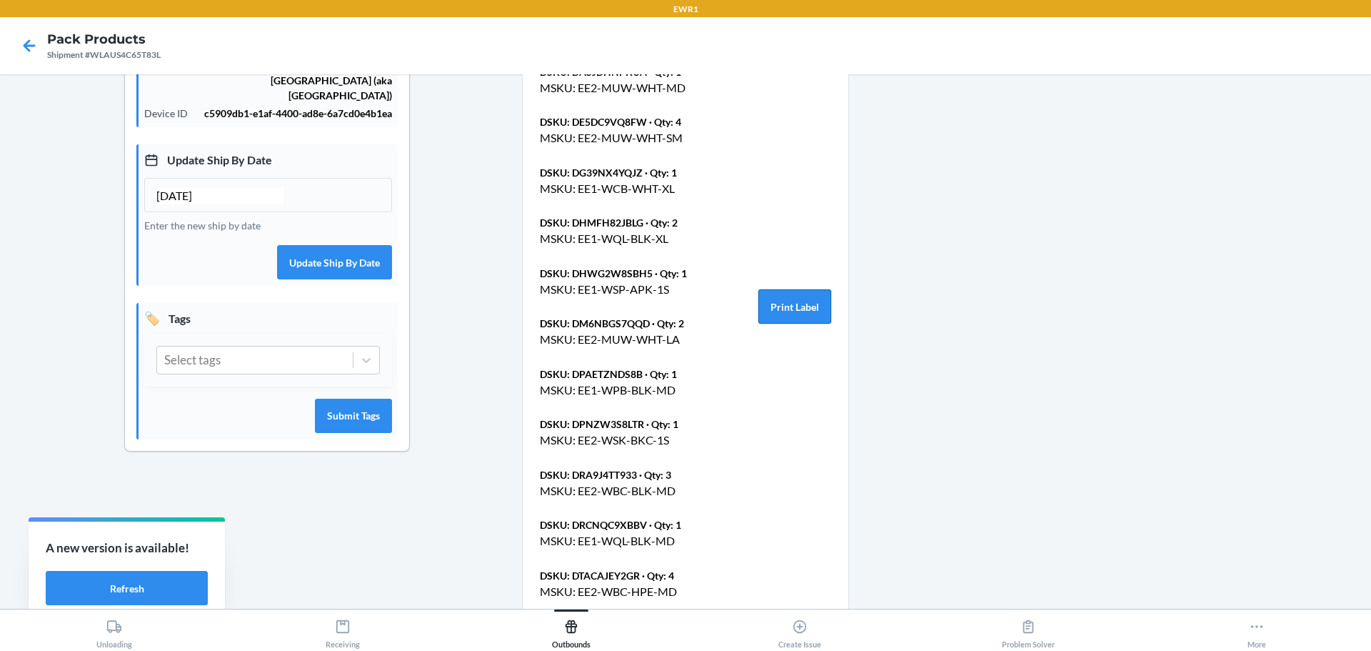
click at [794, 316] on button "Print Label" at bounding box center [795, 306] width 73 height 34
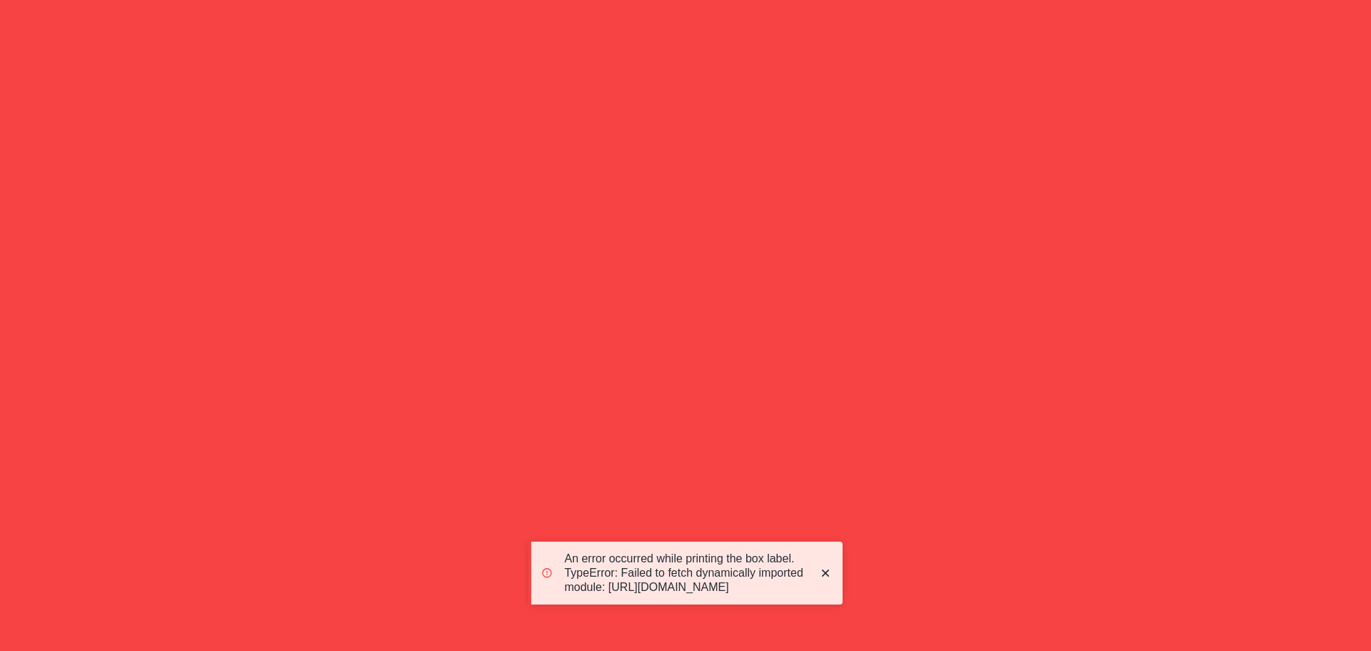
scroll to position [360, 0]
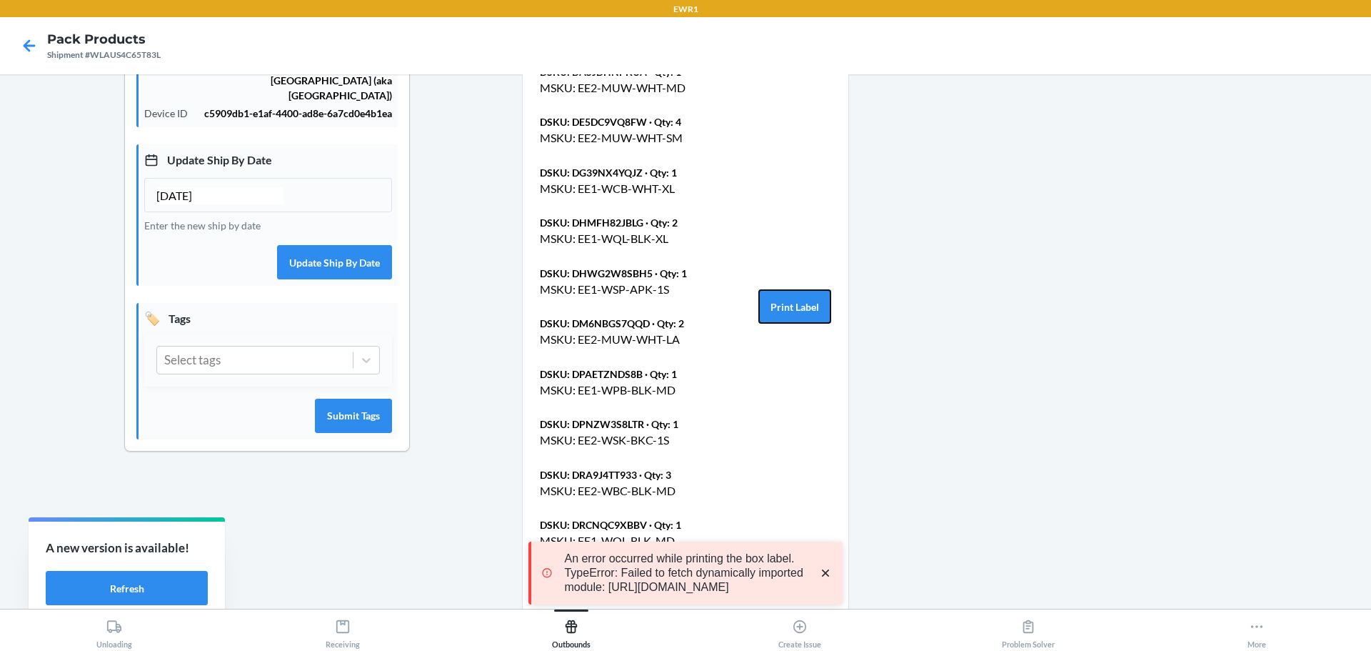
click at [791, 311] on button "Print Label" at bounding box center [795, 306] width 73 height 34
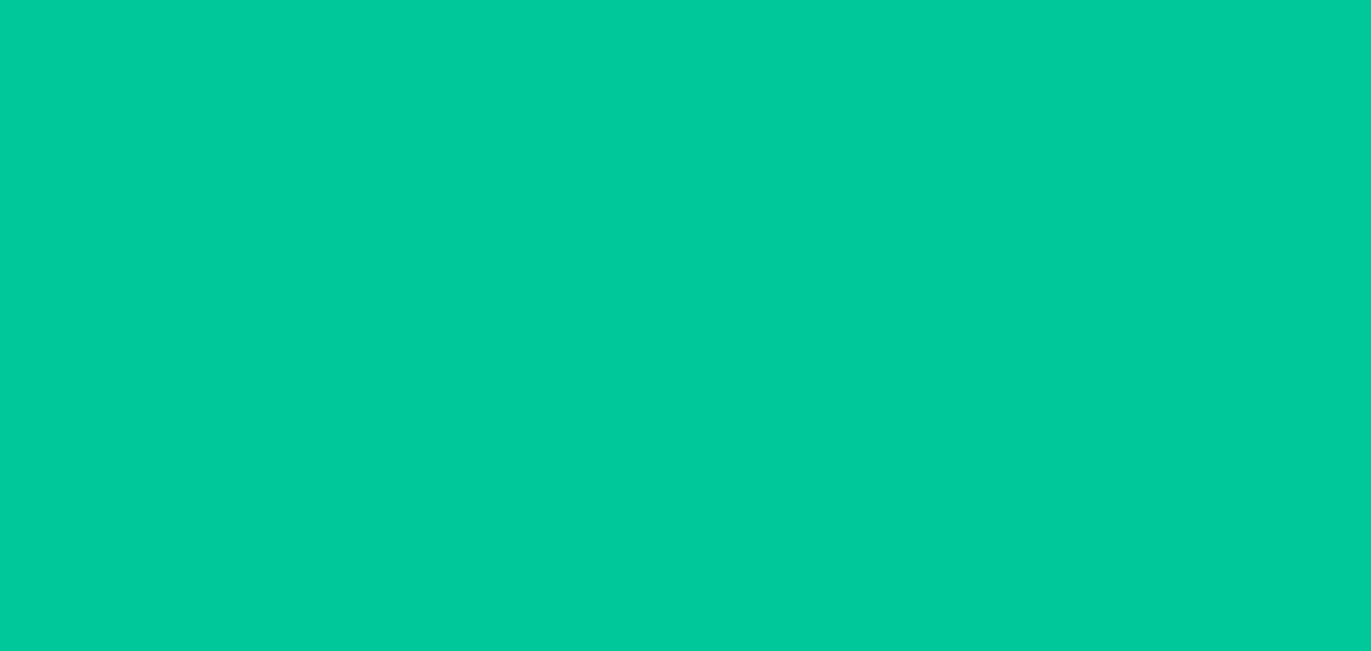
type input "[DATE]"
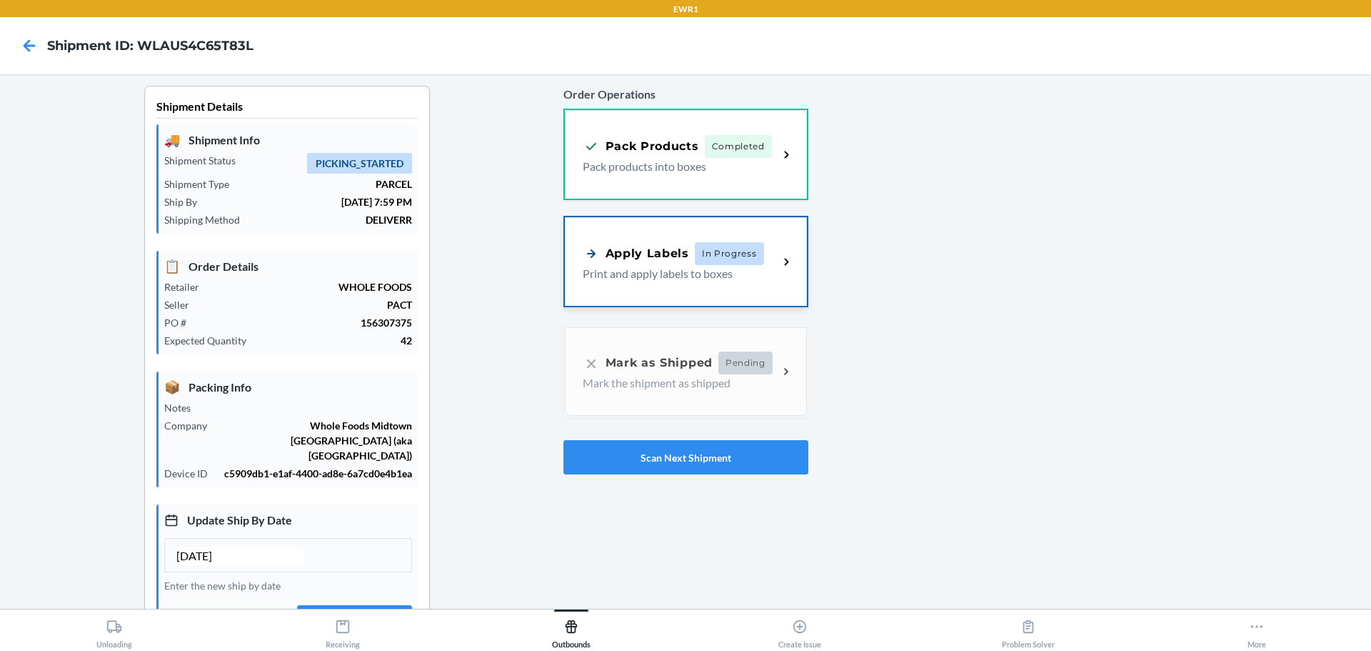
click at [705, 262] on span "In Progress" at bounding box center [729, 253] width 69 height 23
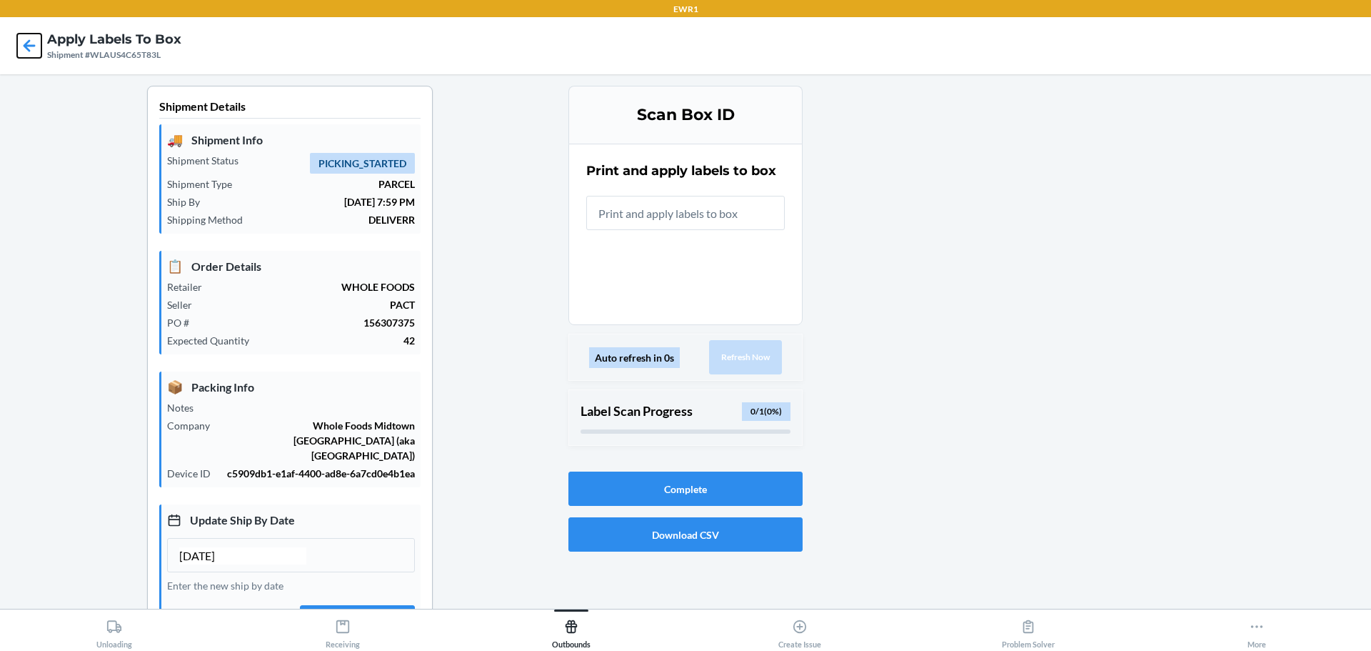
click at [28, 39] on icon at bounding box center [29, 46] width 24 height 24
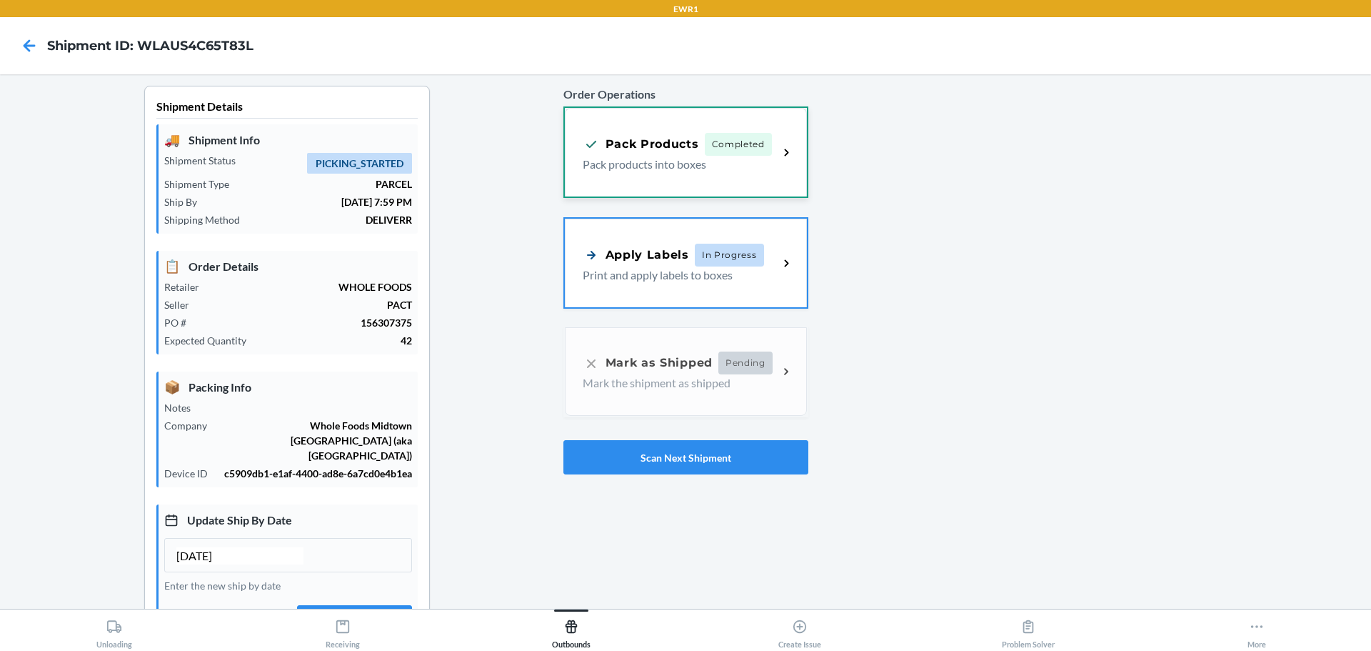
click at [742, 186] on div "Pack Products Completed Pack products into boxes" at bounding box center [686, 152] width 242 height 89
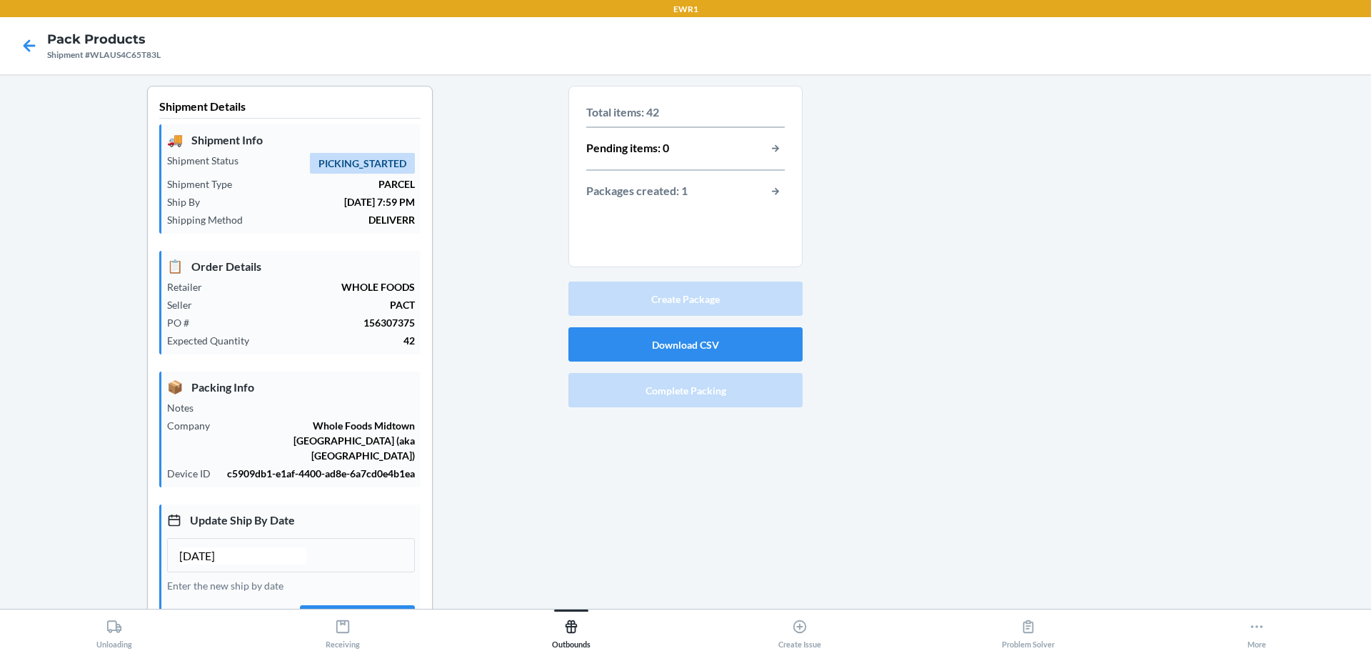
click at [756, 192] on div "Packages created: 1" at bounding box center [685, 191] width 199 height 19
click at [767, 194] on button "button-view-packages-created" at bounding box center [775, 191] width 19 height 19
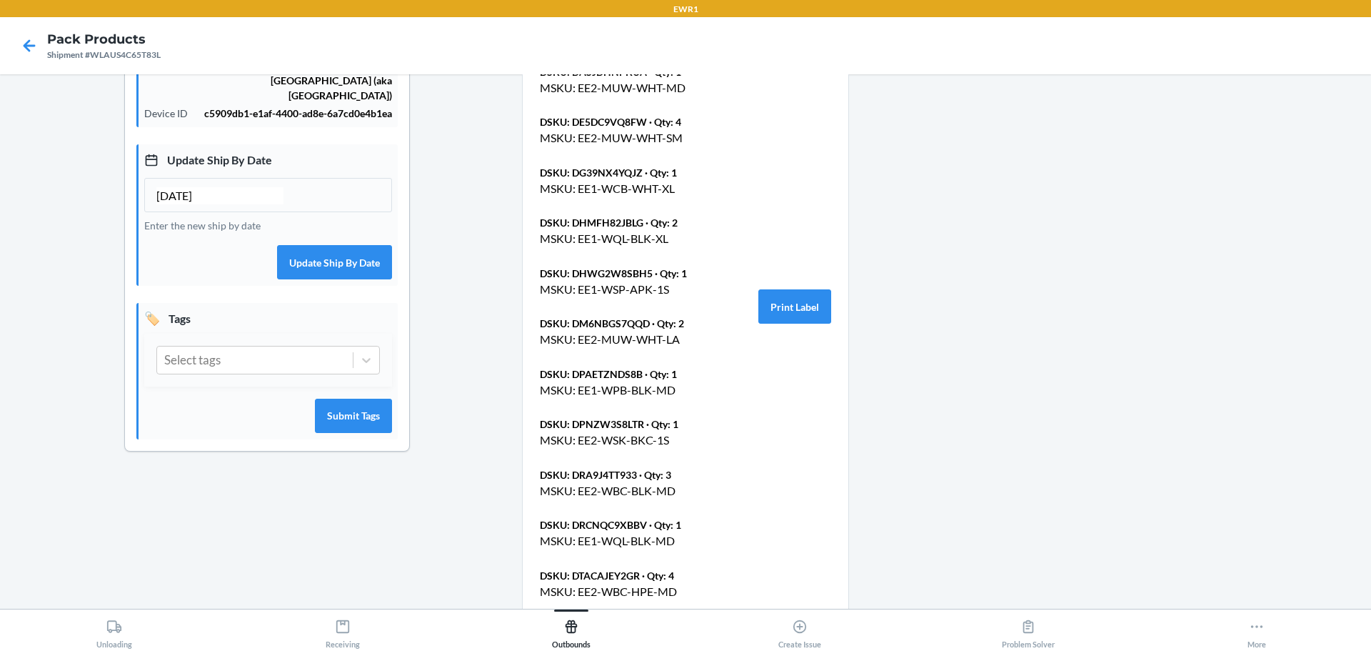
drag, startPoint x: 787, startPoint y: 335, endPoint x: 791, endPoint y: 326, distance: 9.3
click at [788, 331] on div "Package BP75897305 Dimensions 24 x 16 x 16 in Weight 1.9 lb DSKU: D227V7JQSCF ·…" at bounding box center [685, 307] width 291 height 1126
click at [799, 302] on button "Print Label" at bounding box center [795, 306] width 73 height 34
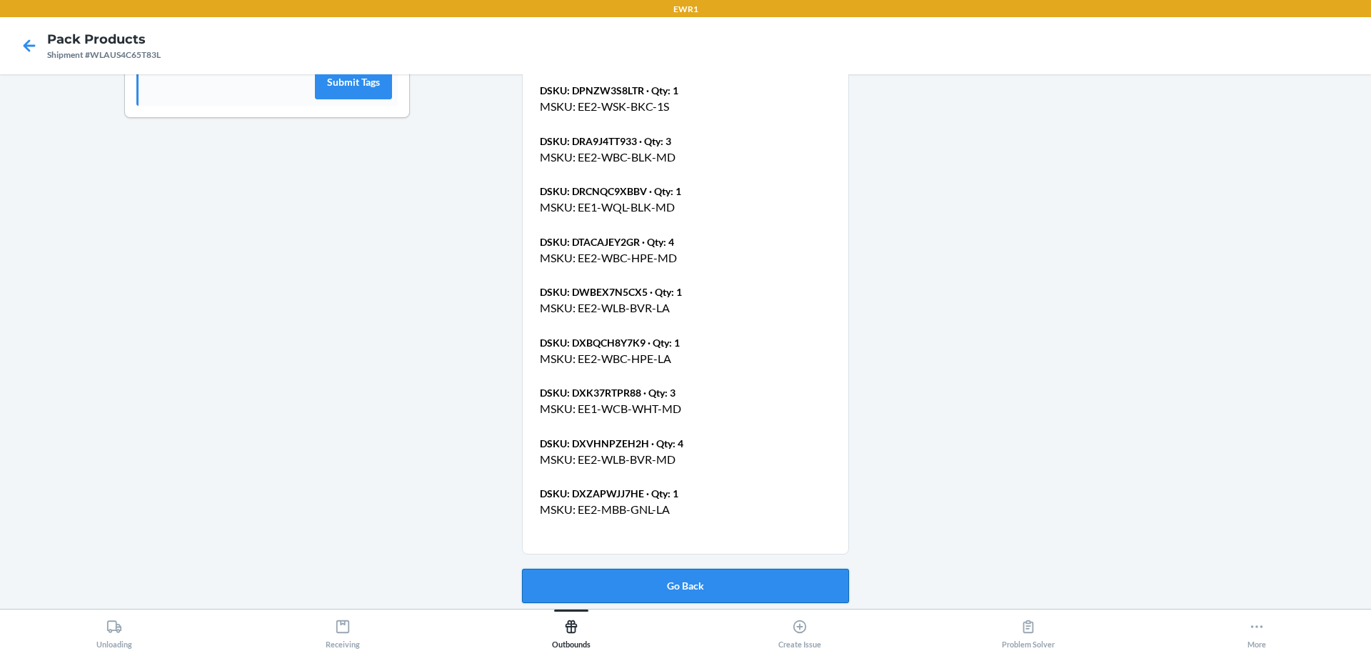
click at [682, 573] on button "Go Back" at bounding box center [685, 586] width 327 height 34
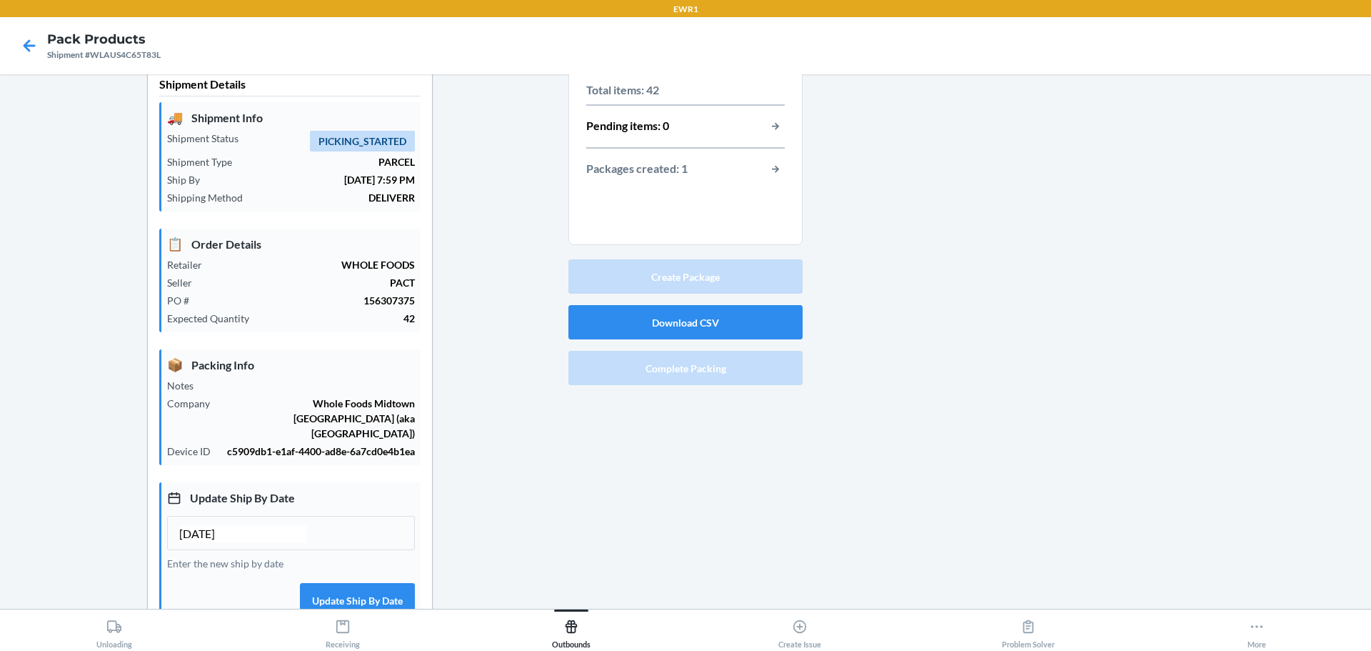
scroll to position [0, 0]
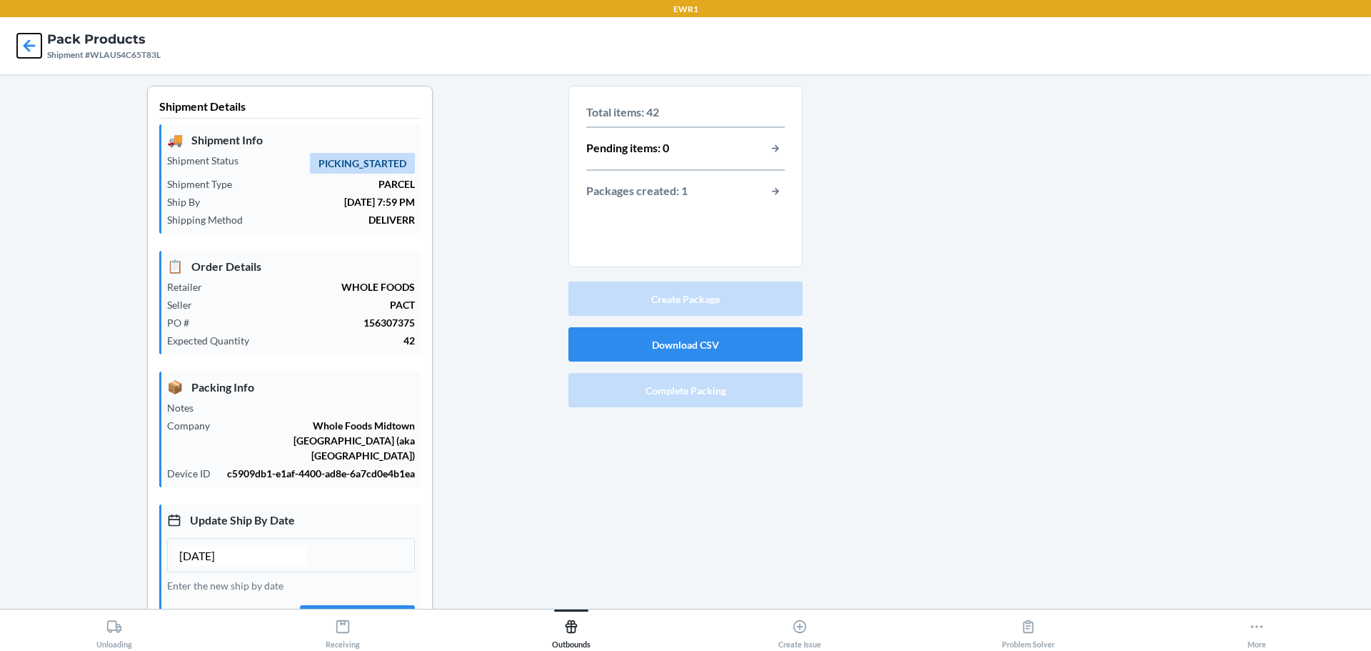
click at [33, 36] on icon at bounding box center [29, 46] width 24 height 24
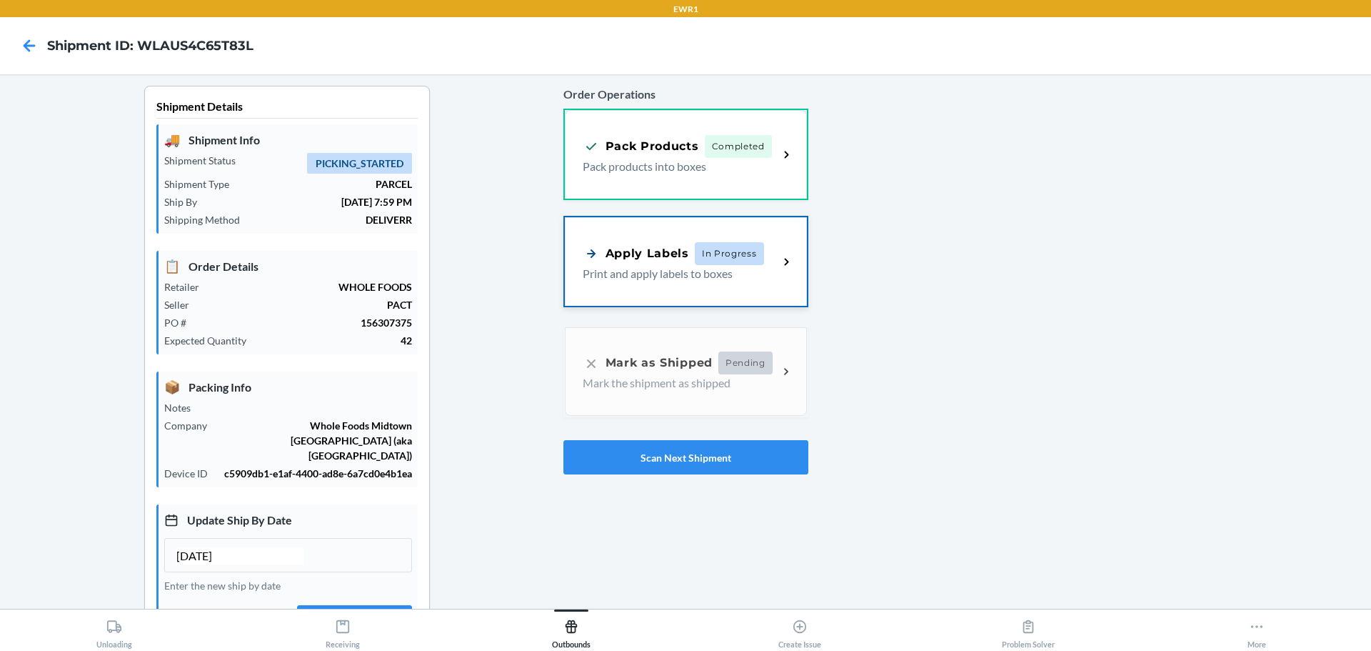
click at [697, 269] on p "Print and apply labels to boxes" at bounding box center [675, 273] width 185 height 17
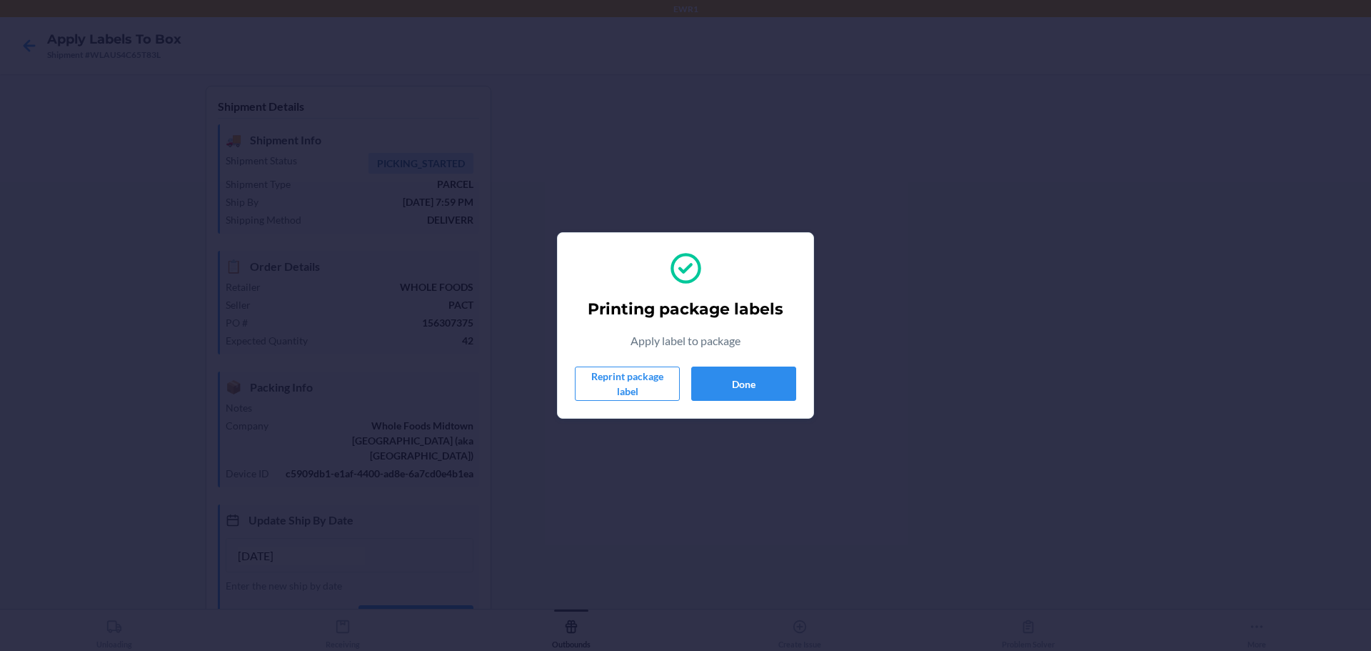
drag, startPoint x: 703, startPoint y: 356, endPoint x: 702, endPoint y: 364, distance: 8.6
click at [702, 358] on div "Printing package labels Apply label to package Reprint package label Done" at bounding box center [685, 325] width 221 height 162
click at [710, 374] on button "Done" at bounding box center [743, 383] width 105 height 34
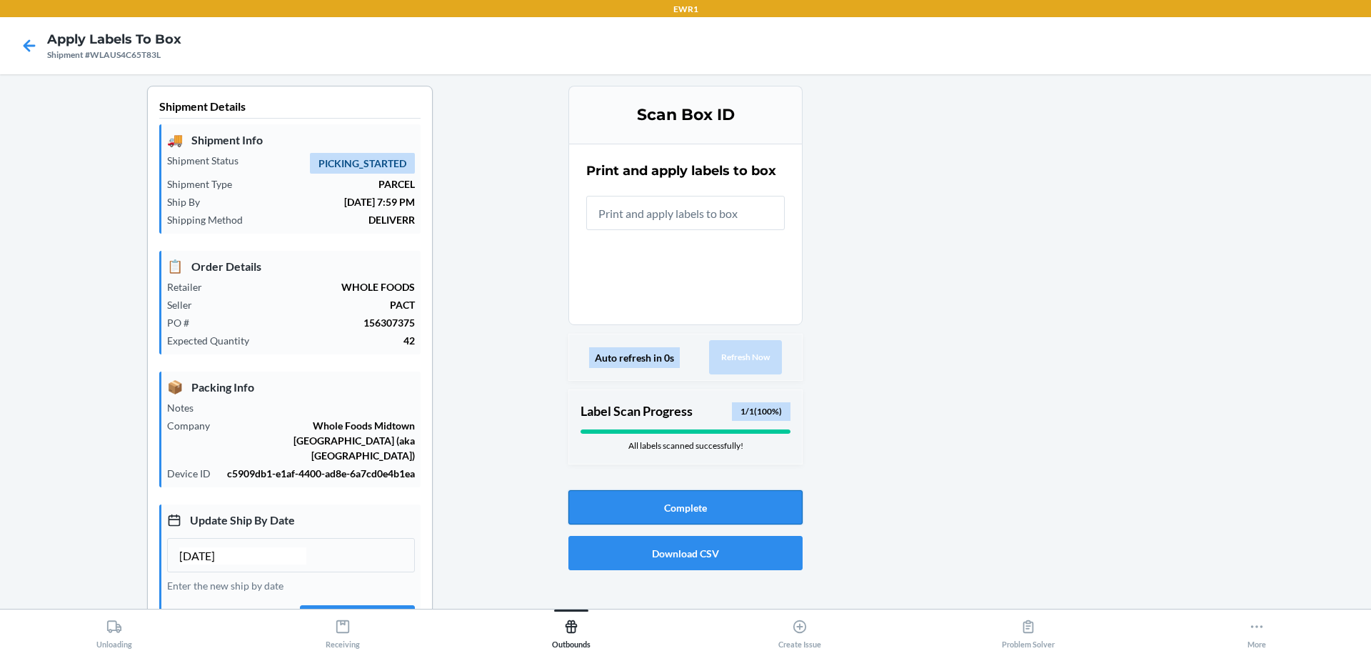
click at [707, 512] on button "Complete" at bounding box center [686, 507] width 234 height 34
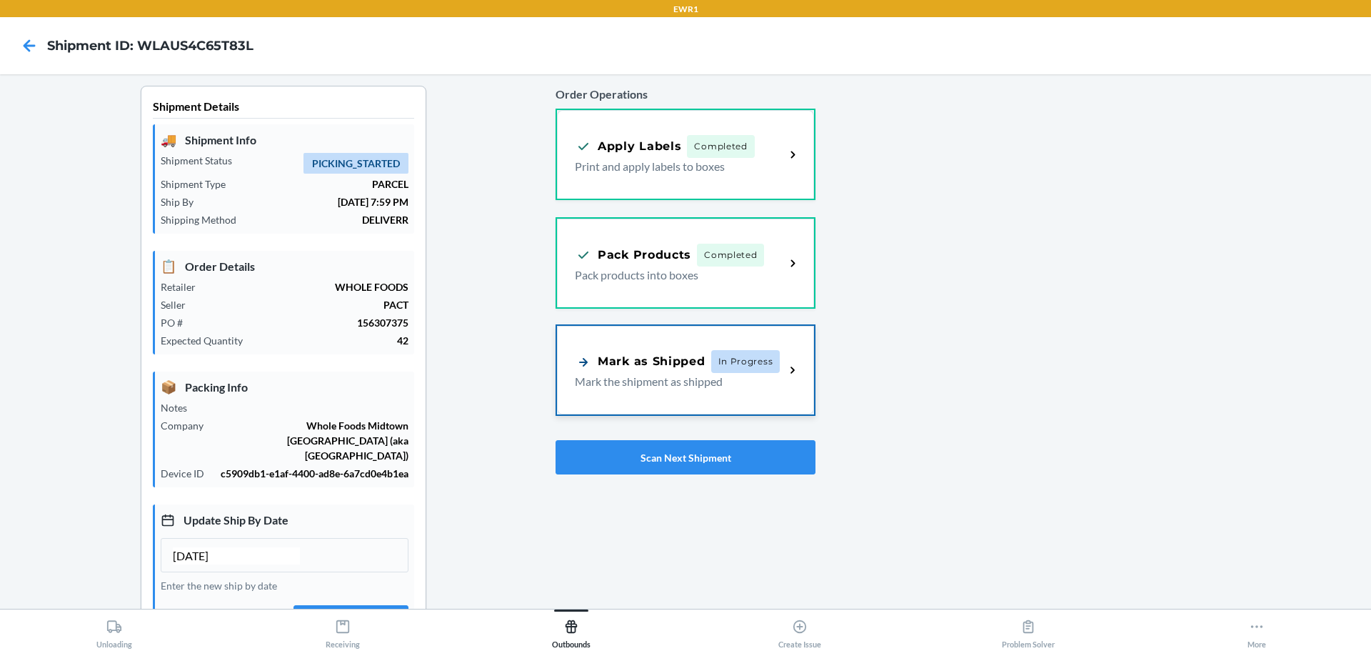
click at [757, 408] on div "Mark as Shipped In Progress Mark the shipment as shipped" at bounding box center [685, 370] width 257 height 89
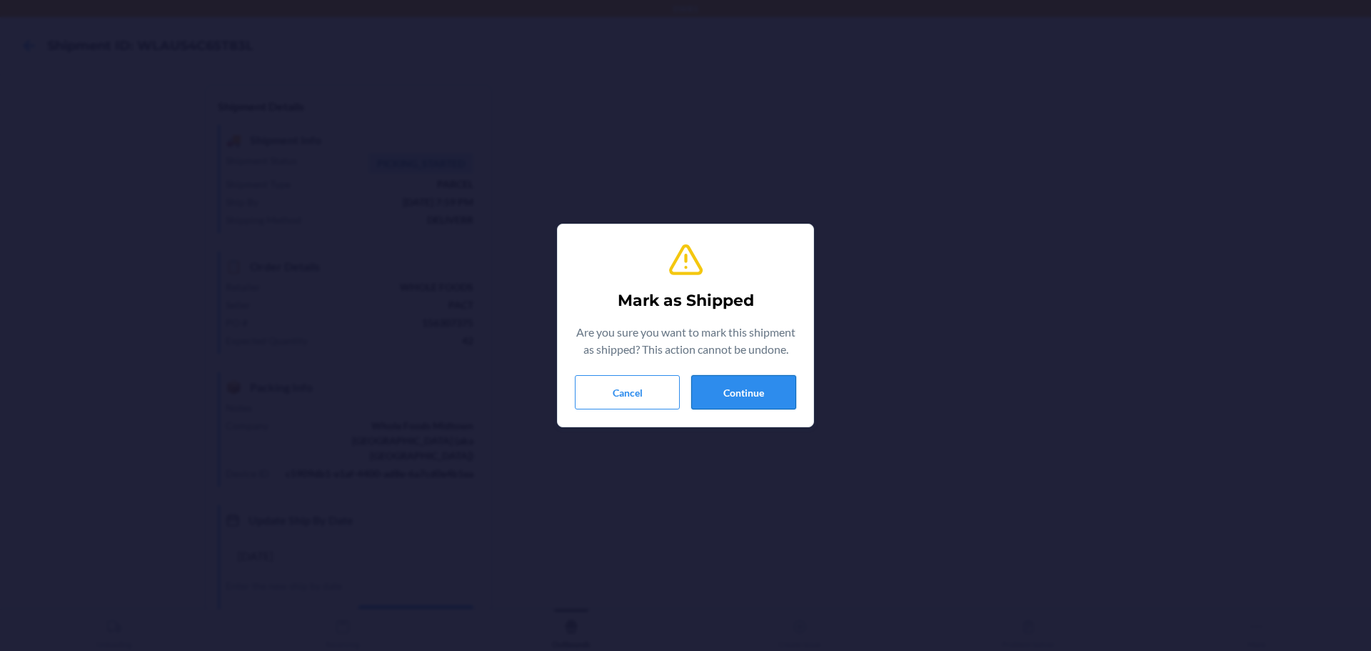
click at [721, 406] on button "Continue" at bounding box center [743, 392] width 105 height 34
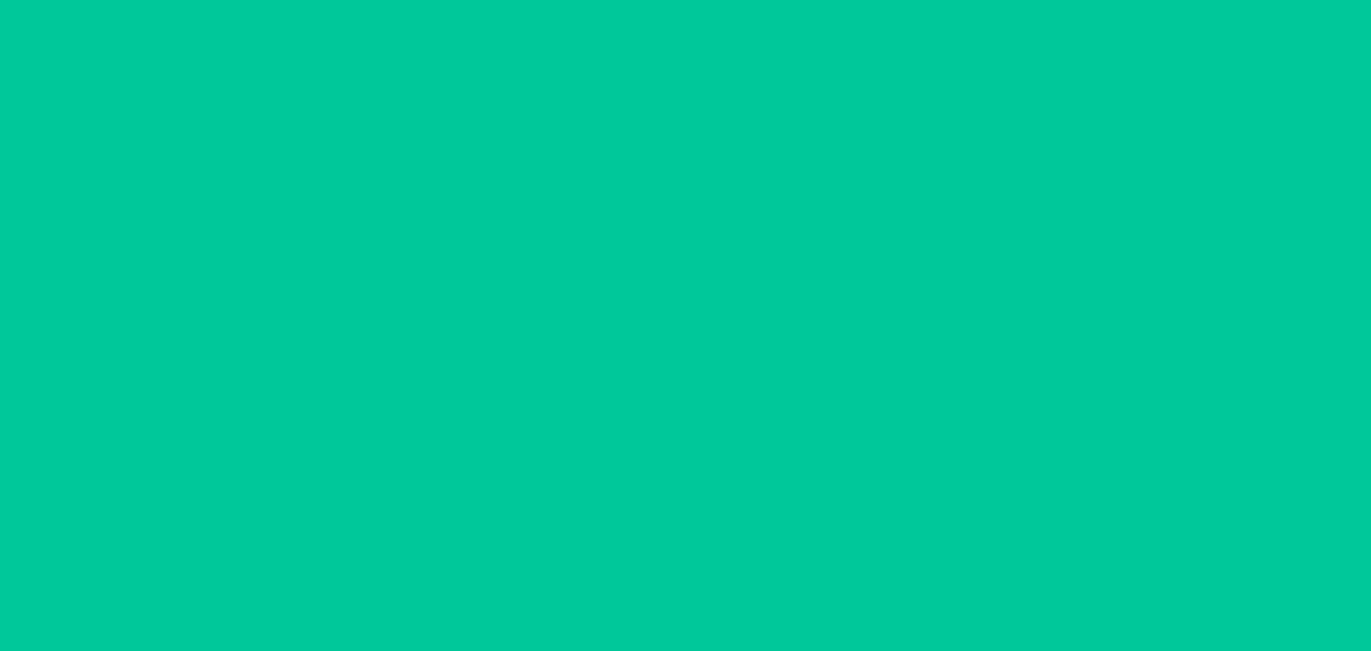
type input "[DATE]"
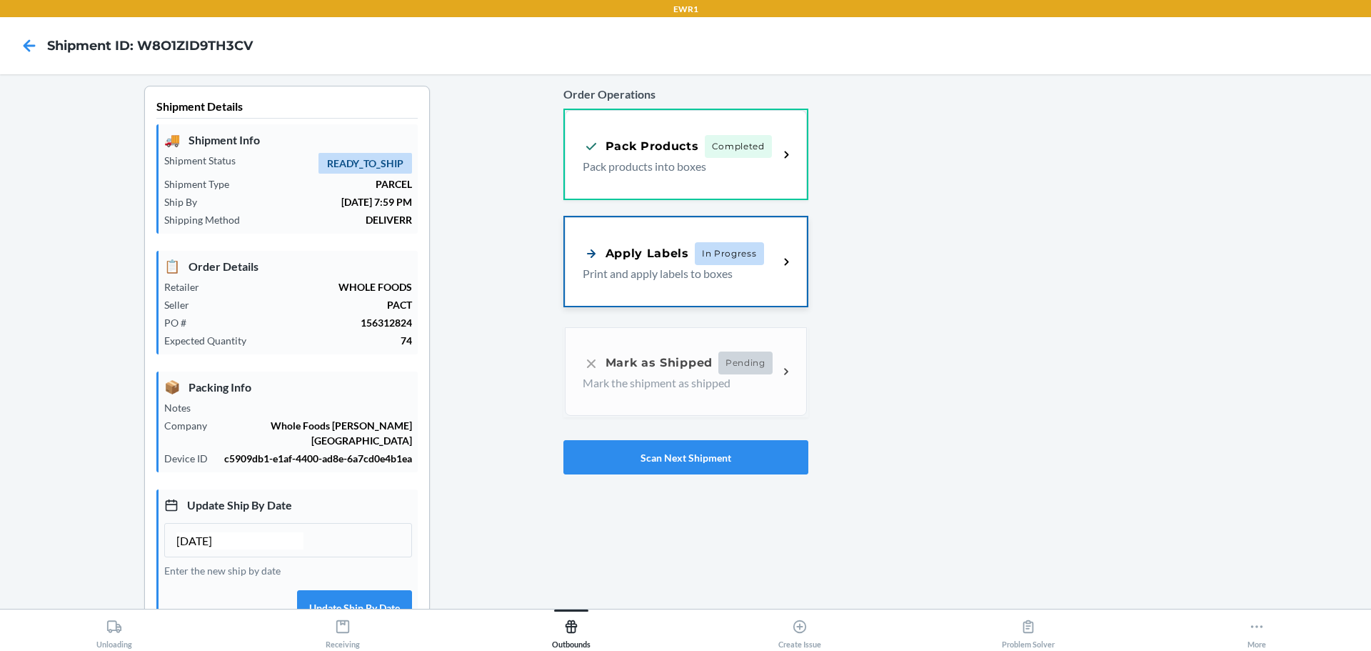
click at [740, 294] on div "Apply Labels In Progress Print and apply labels to boxes" at bounding box center [686, 261] width 242 height 89
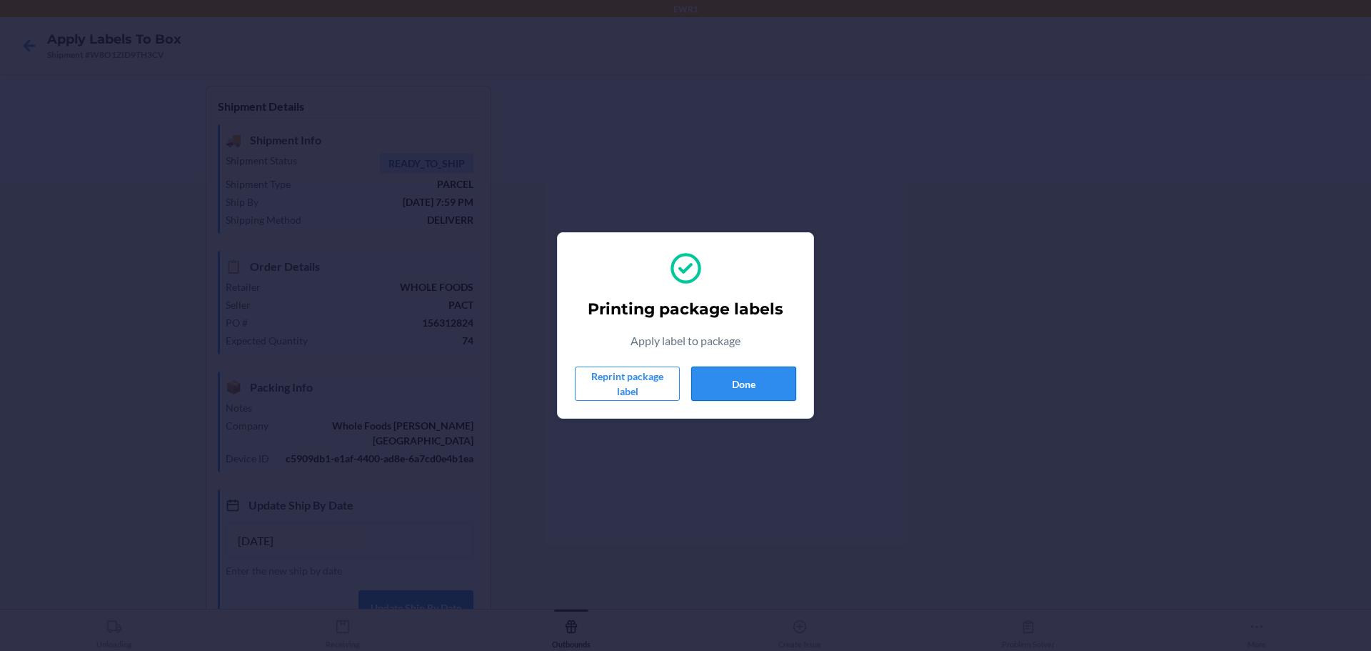
click at [747, 399] on button "Done" at bounding box center [743, 383] width 105 height 34
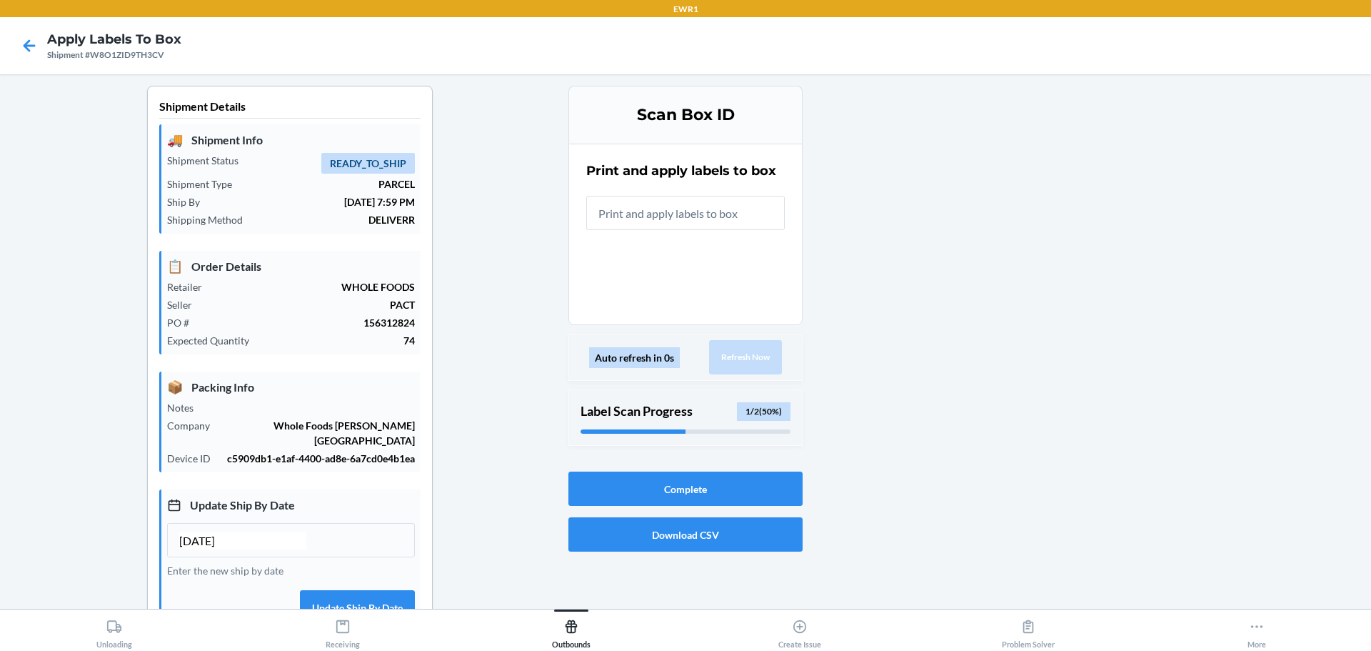
click at [677, 214] on input "text" at bounding box center [685, 213] width 199 height 34
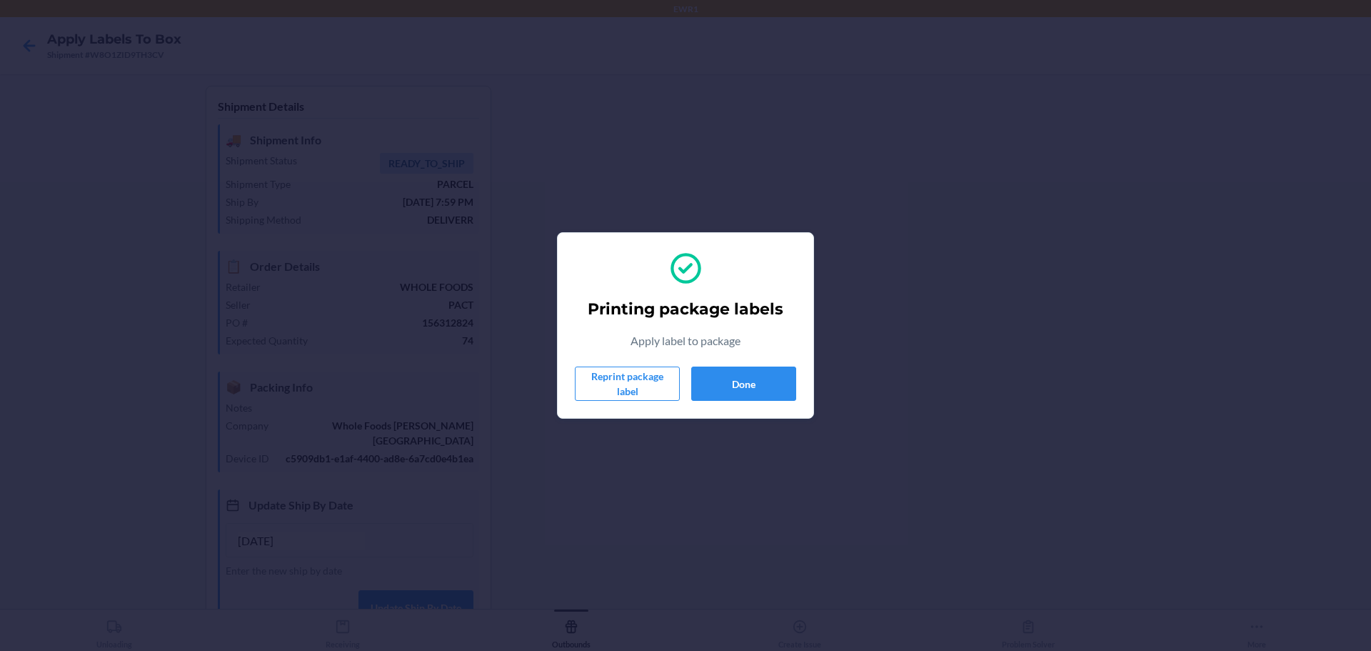
click at [776, 404] on div "Printing package labels Apply label to package Reprint package label Done" at bounding box center [685, 325] width 221 height 162
click at [779, 379] on button "Done" at bounding box center [743, 383] width 105 height 34
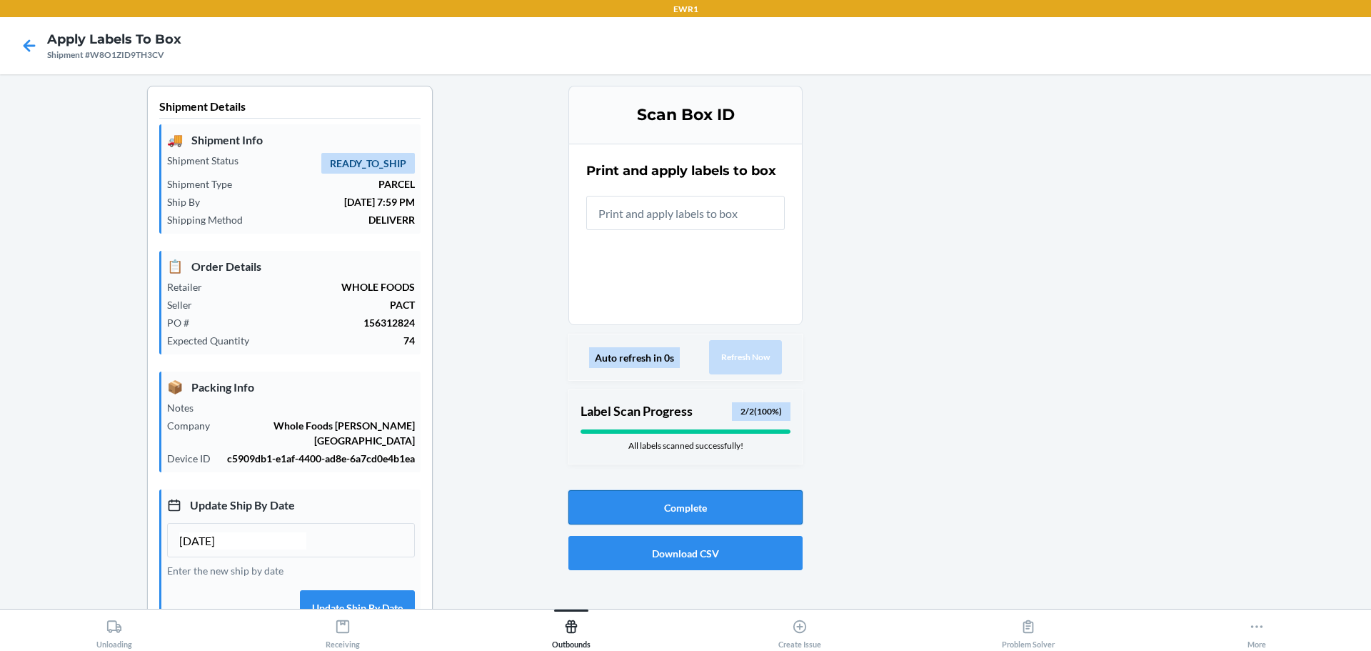
click at [759, 506] on button "Complete" at bounding box center [686, 507] width 234 height 34
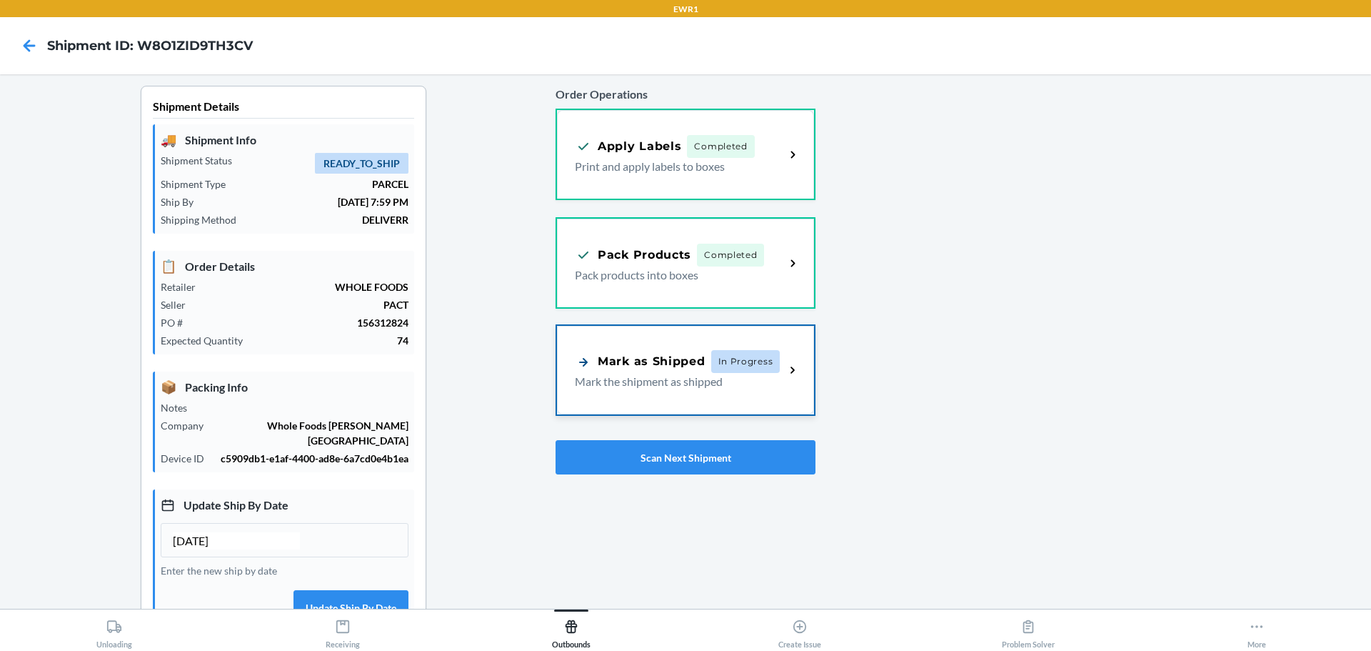
click at [746, 381] on p "Mark the shipment as shipped" at bounding box center [674, 381] width 199 height 17
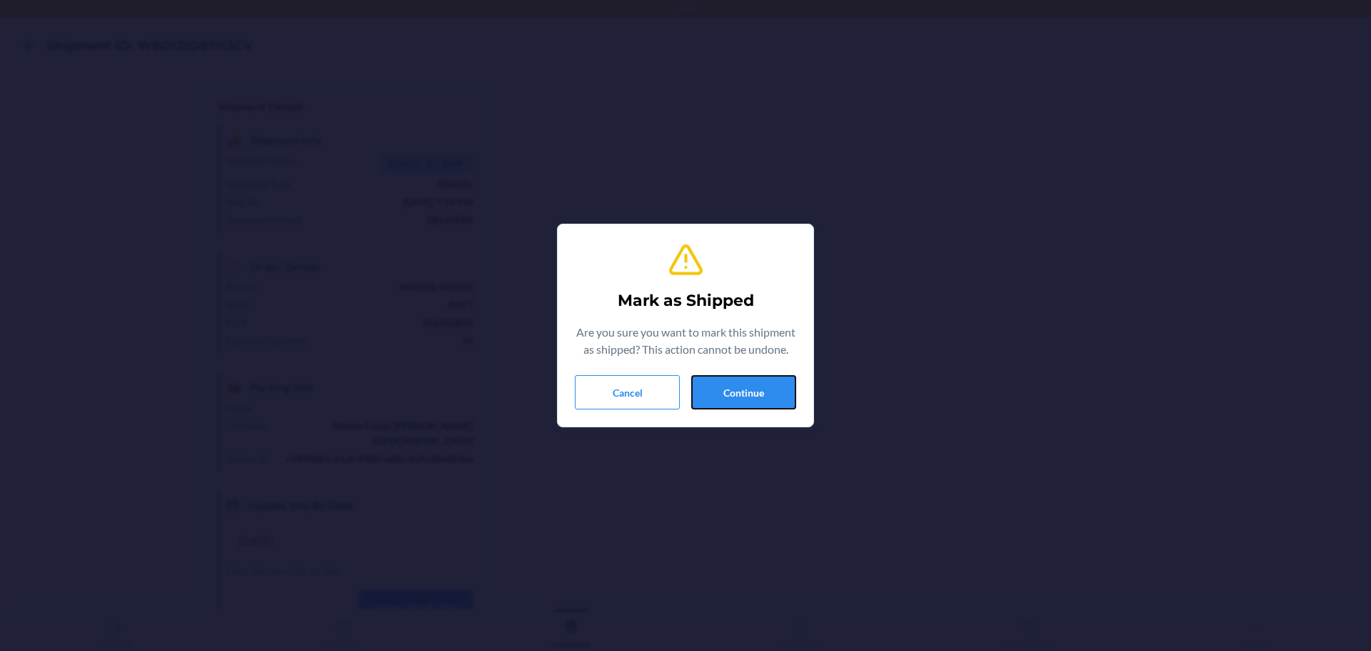
drag, startPoint x: 754, startPoint y: 390, endPoint x: 756, endPoint y: 374, distance: 16.0
click at [756, 386] on button "Continue" at bounding box center [743, 392] width 105 height 34
